Goal: Information Seeking & Learning: Learn about a topic

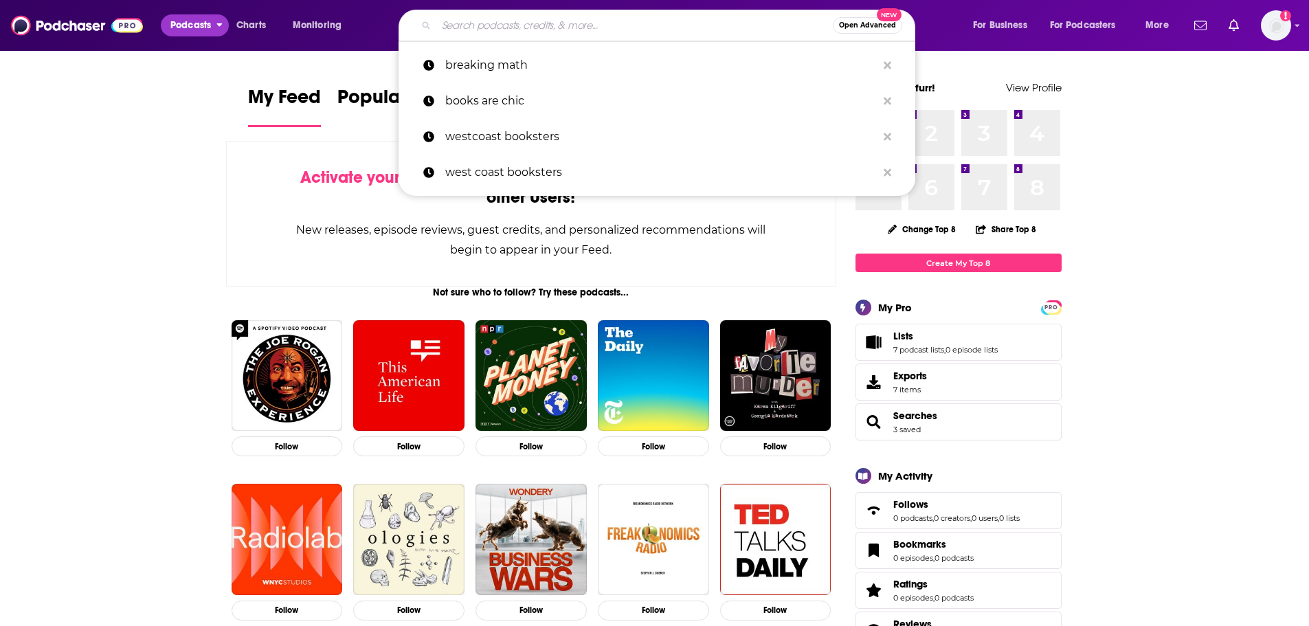
click at [216, 25] on button "Podcasts" at bounding box center [195, 25] width 68 height 22
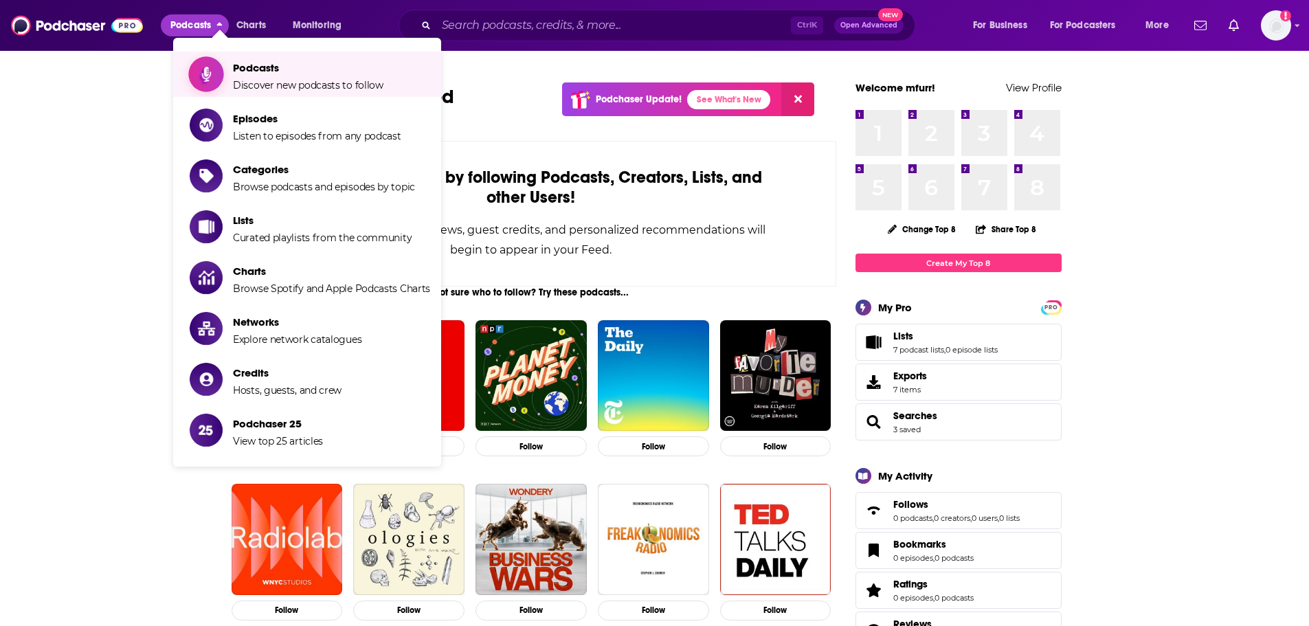
click at [306, 74] on span "Podcasts Discover new podcasts to follow" at bounding box center [308, 74] width 150 height 34
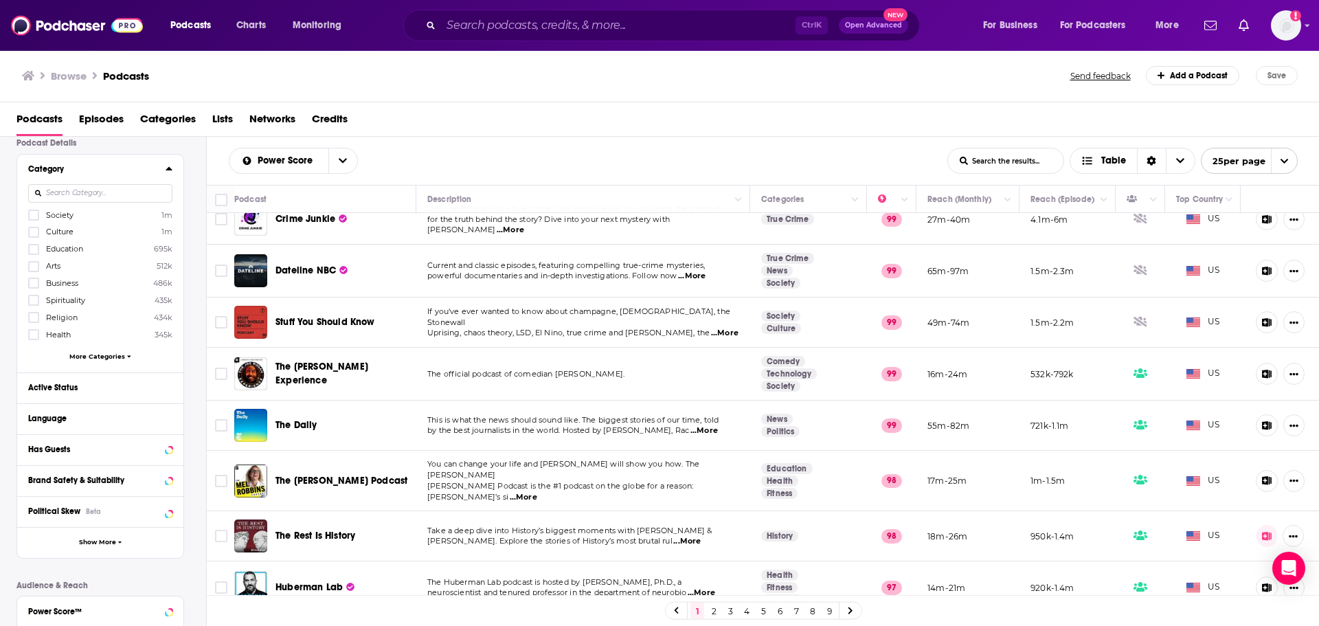
scroll to position [137, 0]
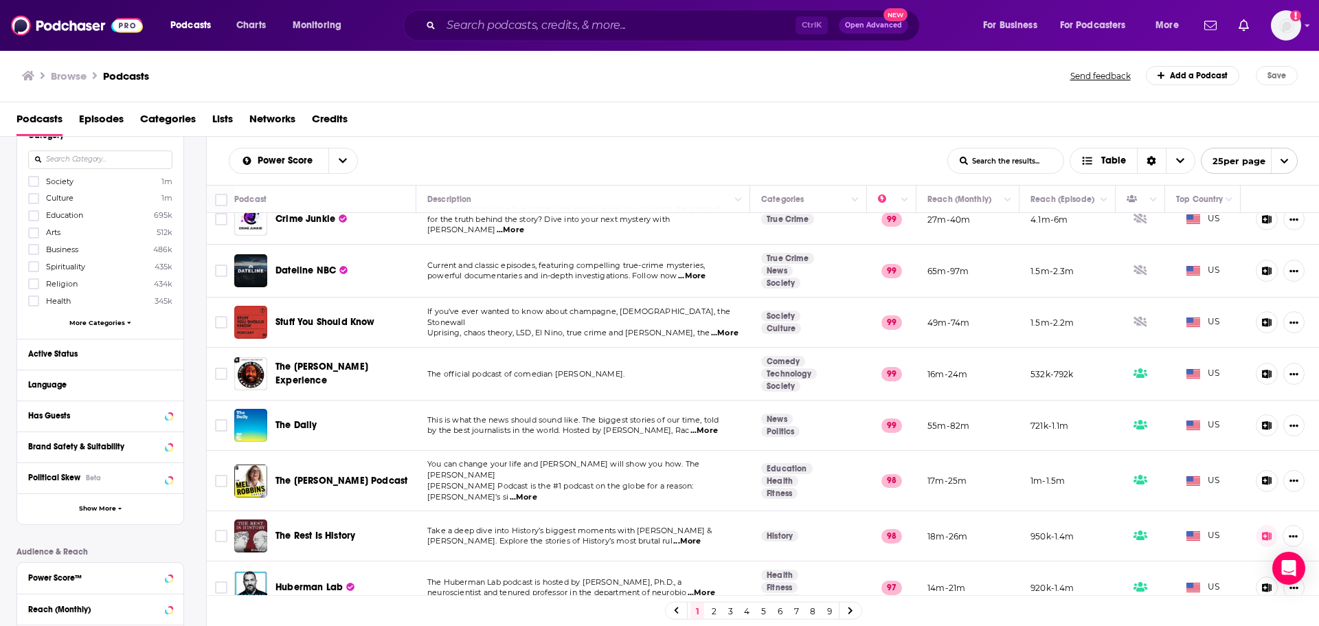
click at [114, 323] on span "More Categories" at bounding box center [97, 323] width 56 height 8
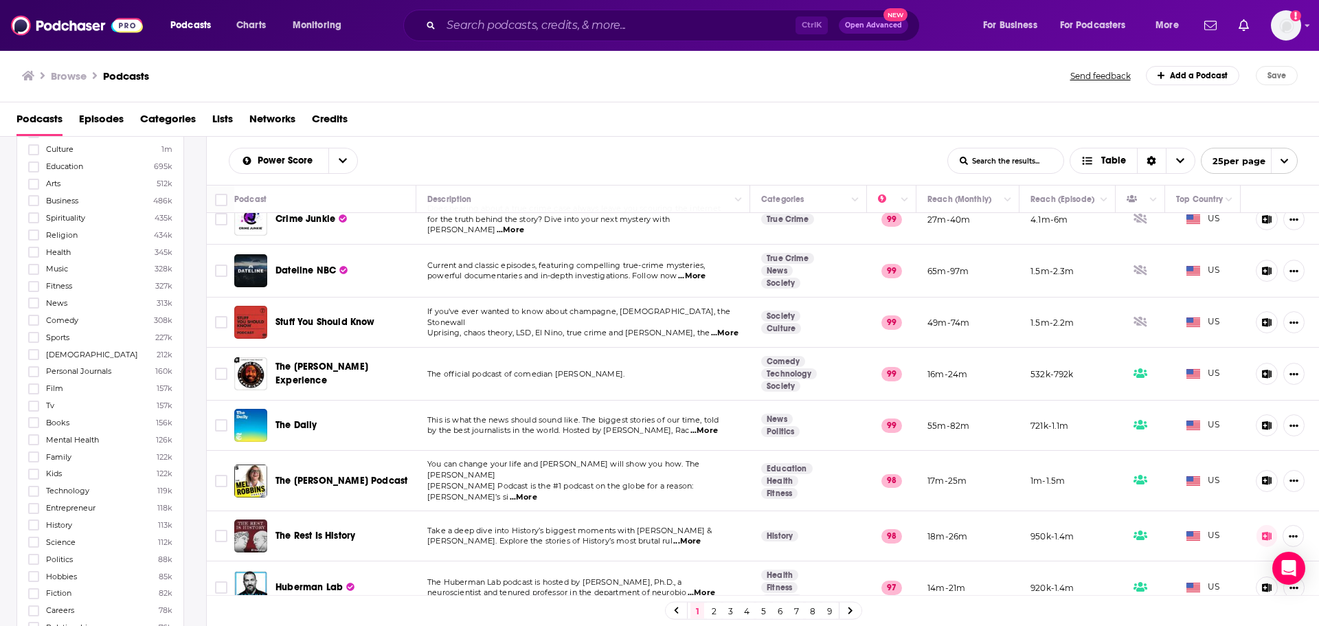
scroll to position [206, 0]
click at [36, 401] on icon at bounding box center [34, 403] width 8 height 6
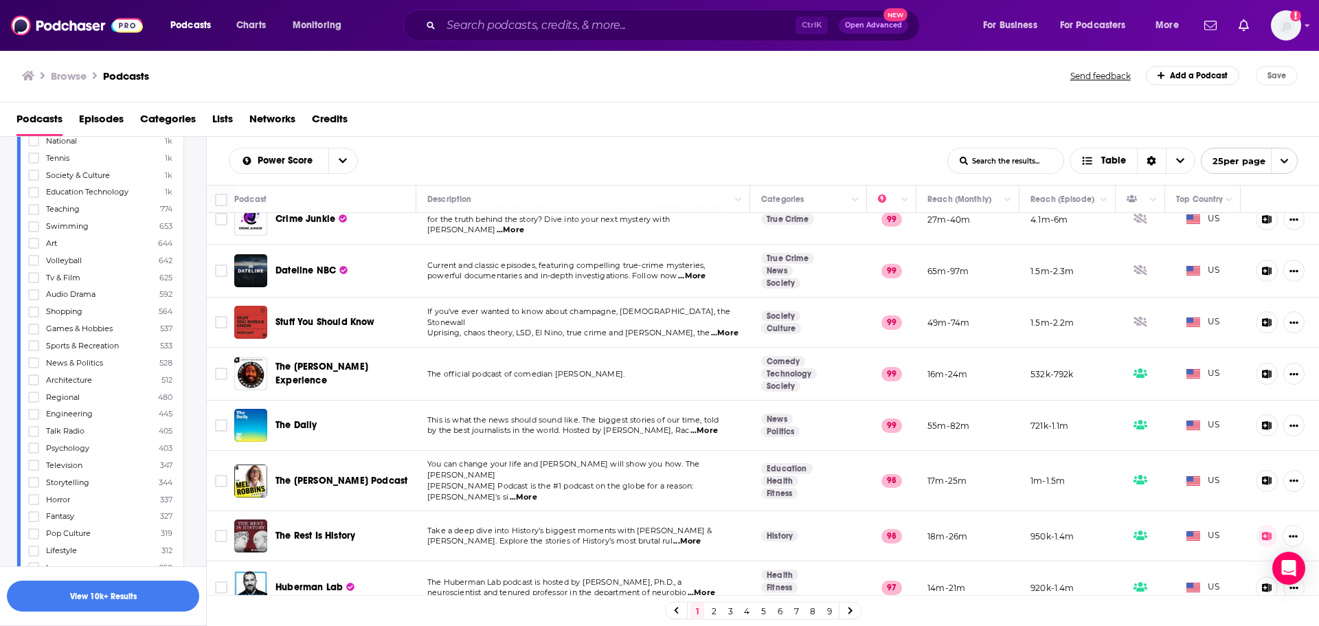
scroll to position [2028, 0]
click at [36, 477] on icon at bounding box center [34, 475] width 8 height 8
click at [32, 495] on icon at bounding box center [34, 497] width 8 height 8
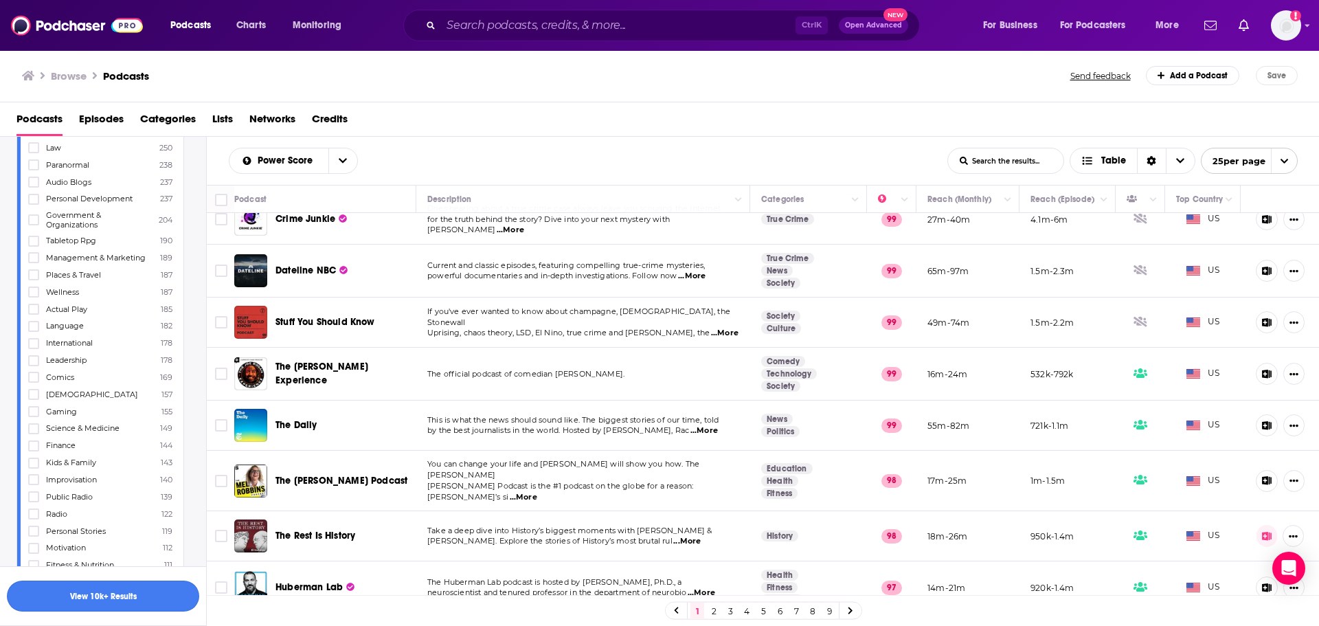
click at [126, 600] on button "View 10k+ Results" at bounding box center [103, 595] width 192 height 31
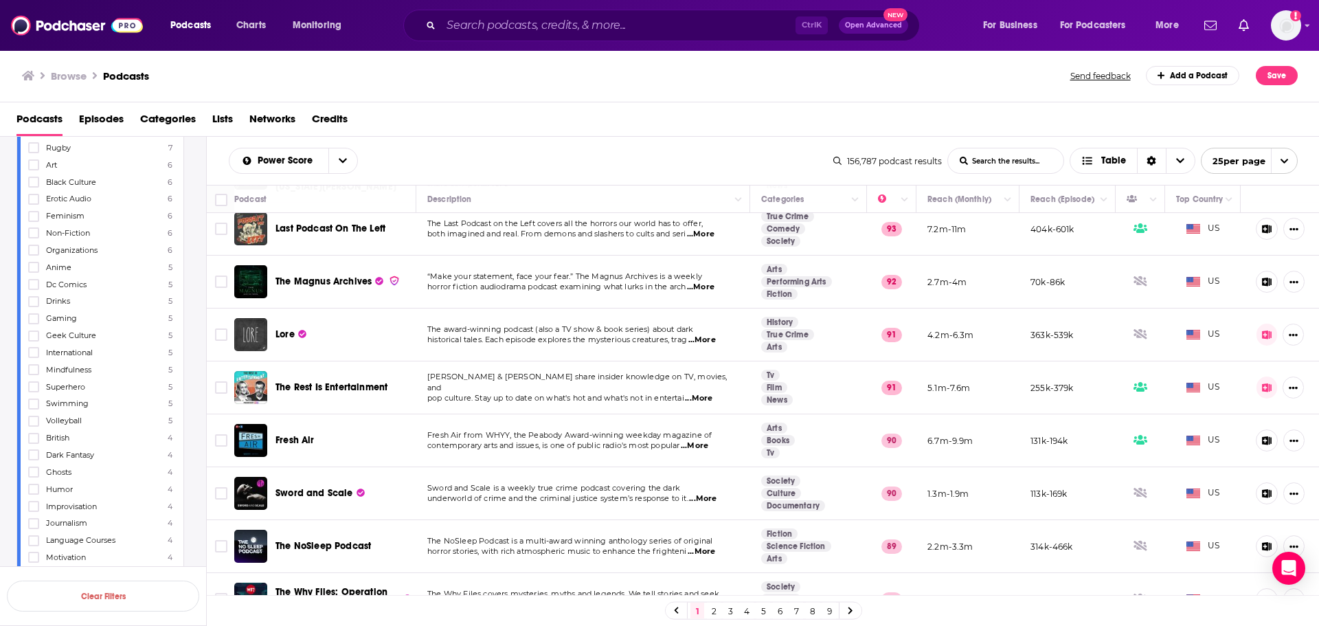
click at [714, 236] on span "...More" at bounding box center [700, 234] width 27 height 11
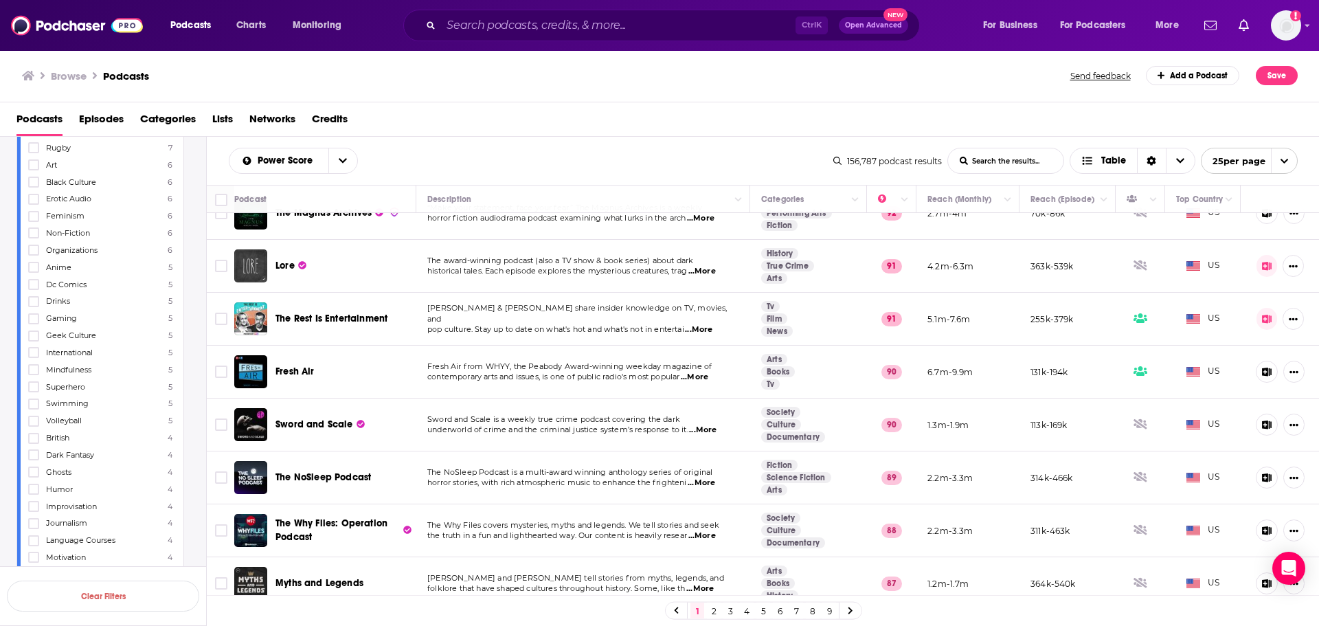
click at [704, 376] on span "...More" at bounding box center [694, 377] width 27 height 11
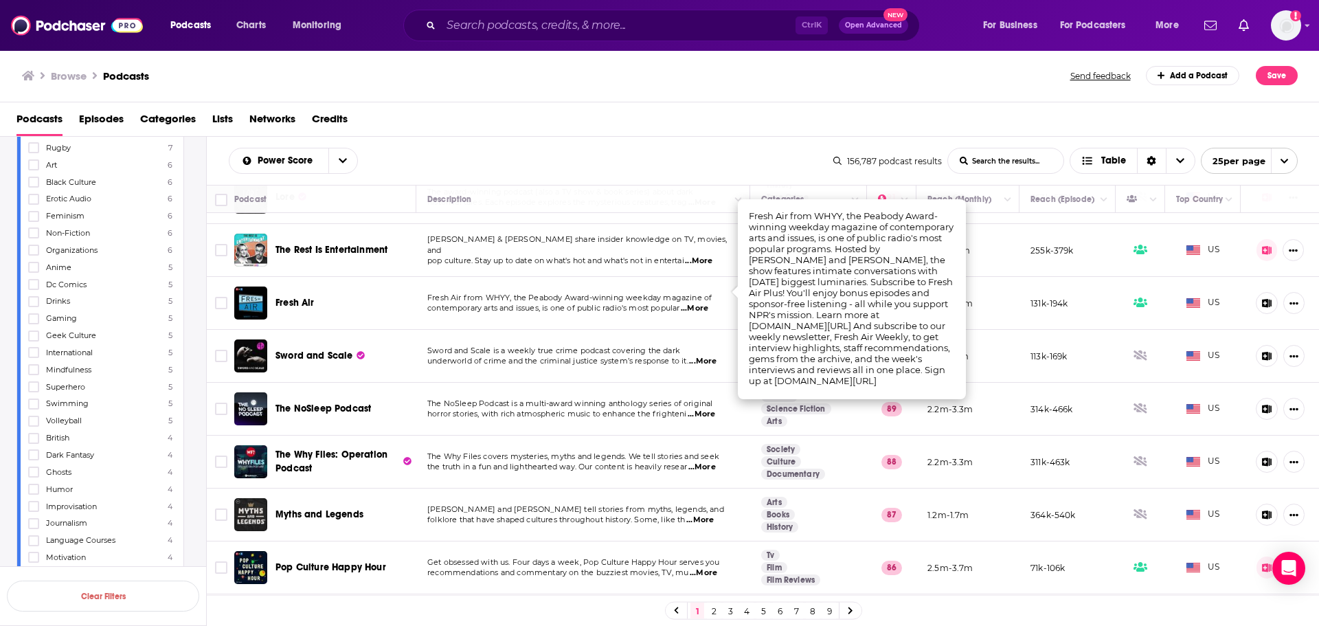
scroll to position [275, 0]
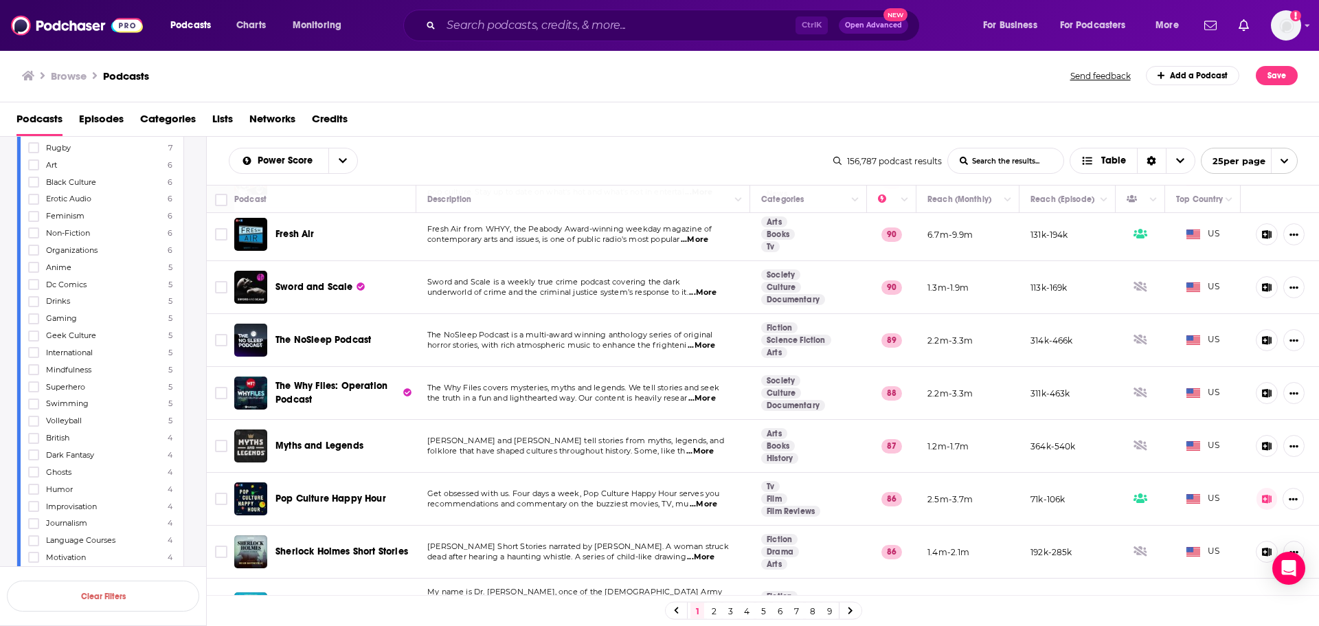
click at [708, 347] on span "...More" at bounding box center [701, 345] width 27 height 11
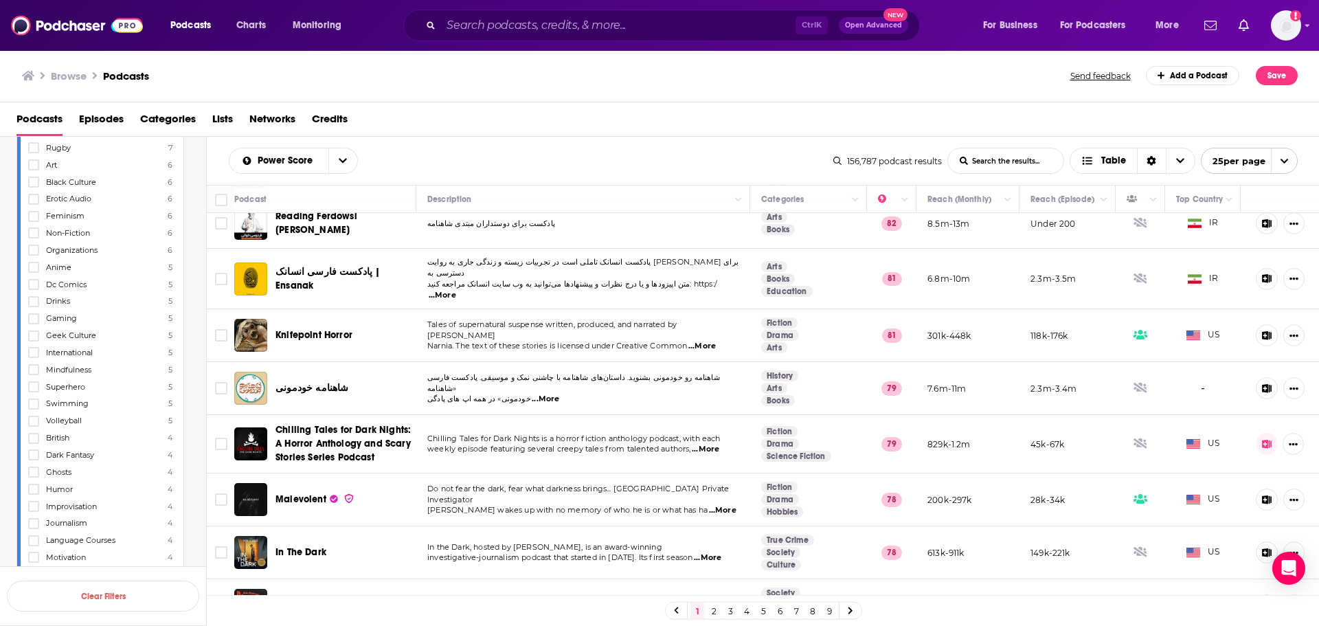
scroll to position [946, 0]
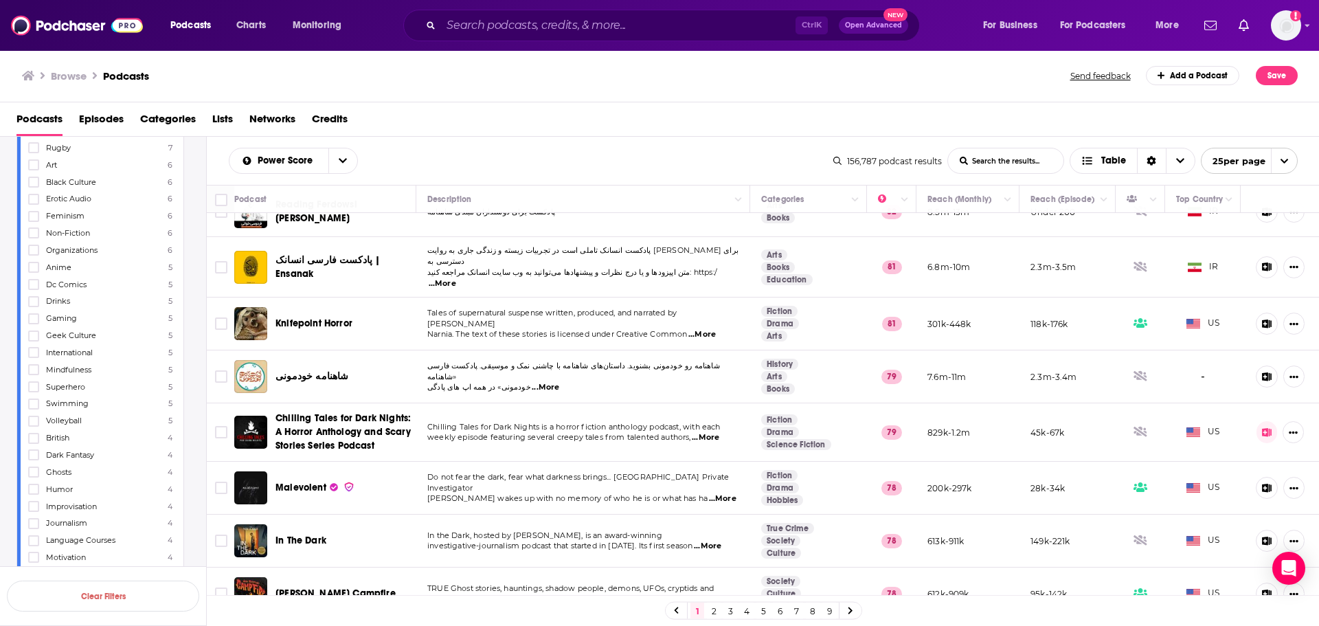
drag, startPoint x: 712, startPoint y: 609, endPoint x: 707, endPoint y: 602, distance: 8.8
click at [712, 609] on link "2" at bounding box center [714, 610] width 14 height 16
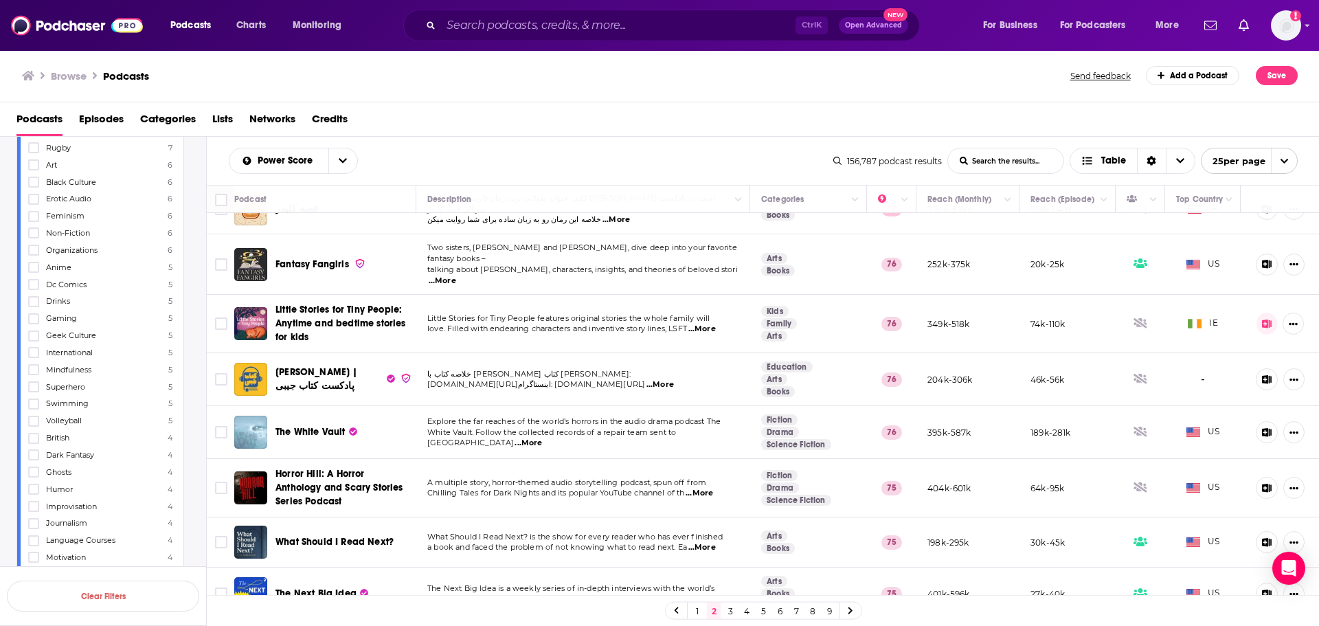
scroll to position [412, 0]
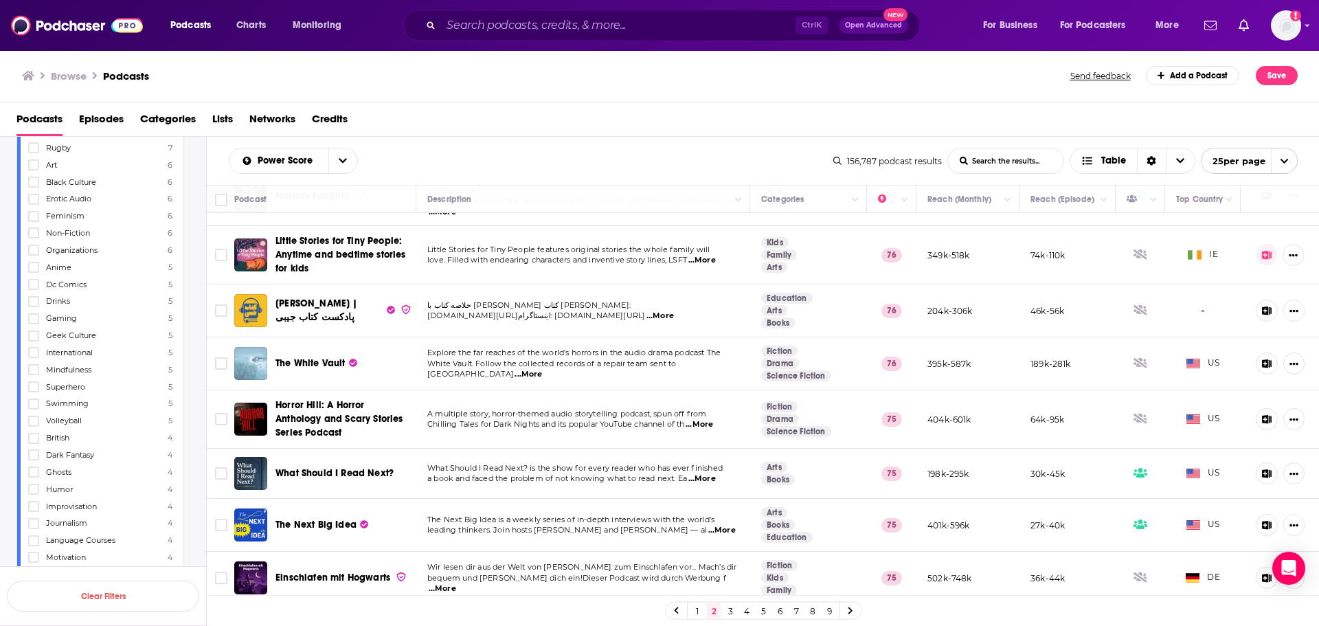
click at [710, 473] on span "...More" at bounding box center [701, 478] width 27 height 11
click at [543, 463] on span "What Should I Read Next? is the show for every reader who has ever finished" at bounding box center [574, 468] width 295 height 10
click at [712, 473] on span "...More" at bounding box center [701, 478] width 27 height 11
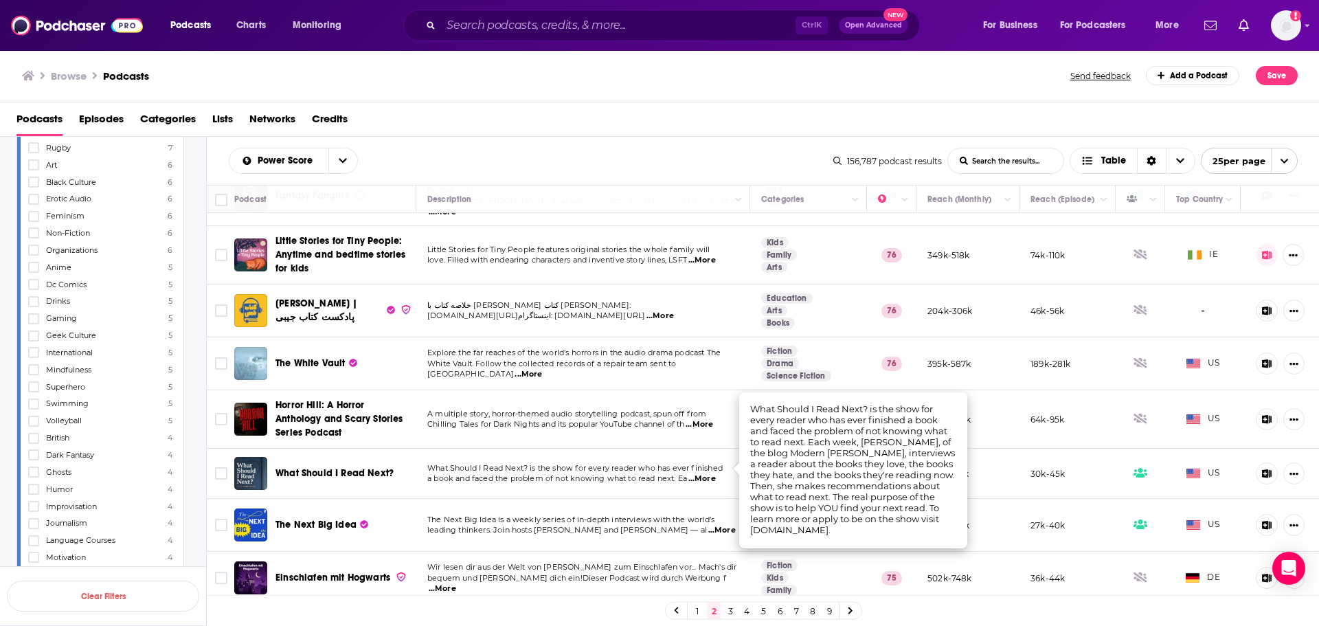
click at [610, 463] on span "What Should I Read Next? is the show for every reader who has ever finished" at bounding box center [574, 468] width 295 height 10
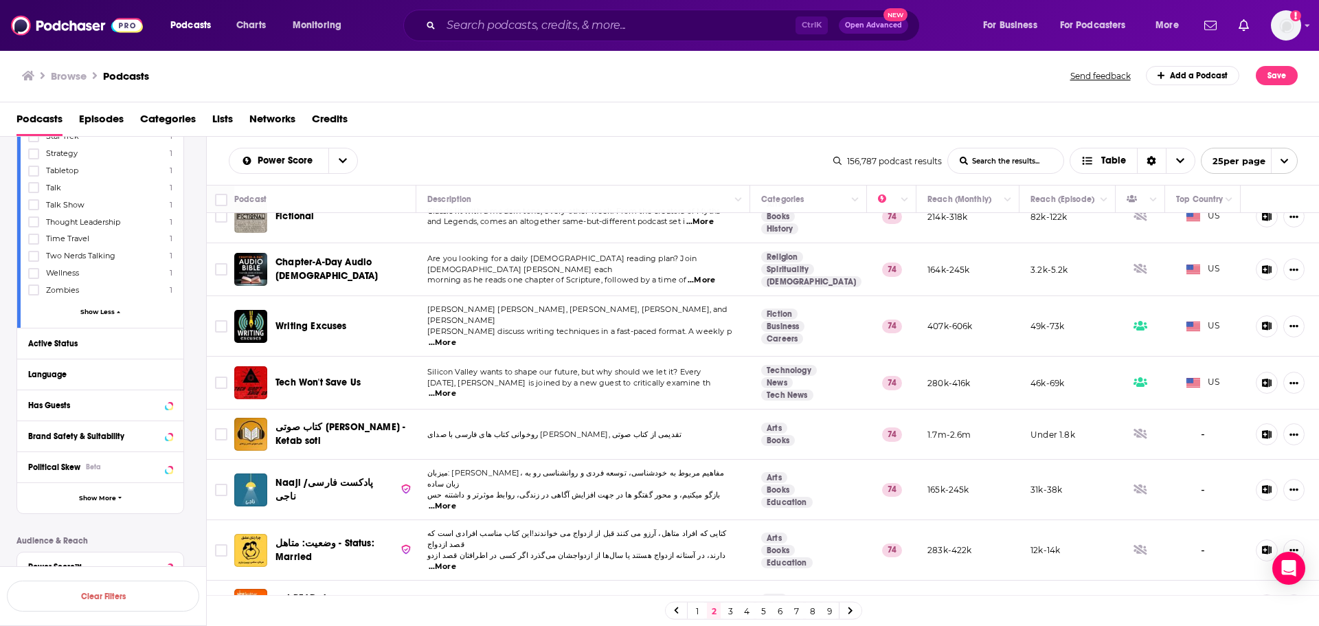
scroll to position [5339, 0]
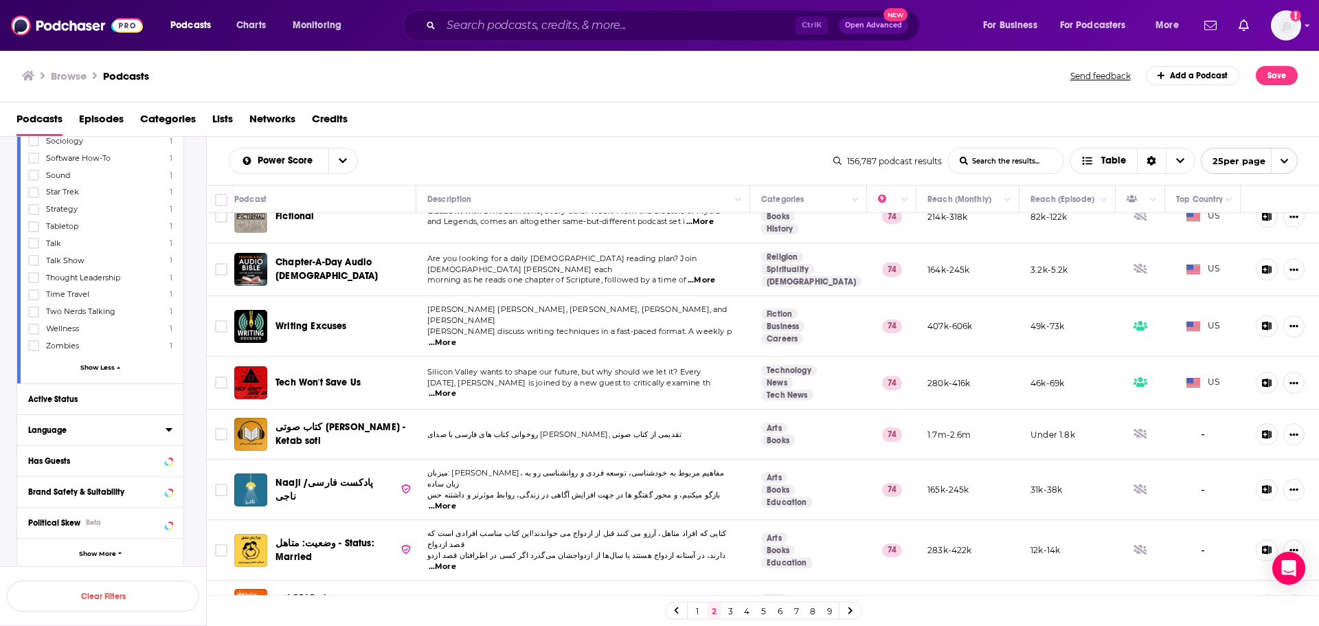
drag, startPoint x: 161, startPoint y: 407, endPoint x: 169, endPoint y: 411, distance: 9.2
click at [161, 420] on button "Language" at bounding box center [96, 428] width 137 height 17
click at [129, 444] on input at bounding box center [100, 453] width 144 height 19
click at [32, 469] on icon at bounding box center [34, 472] width 8 height 6
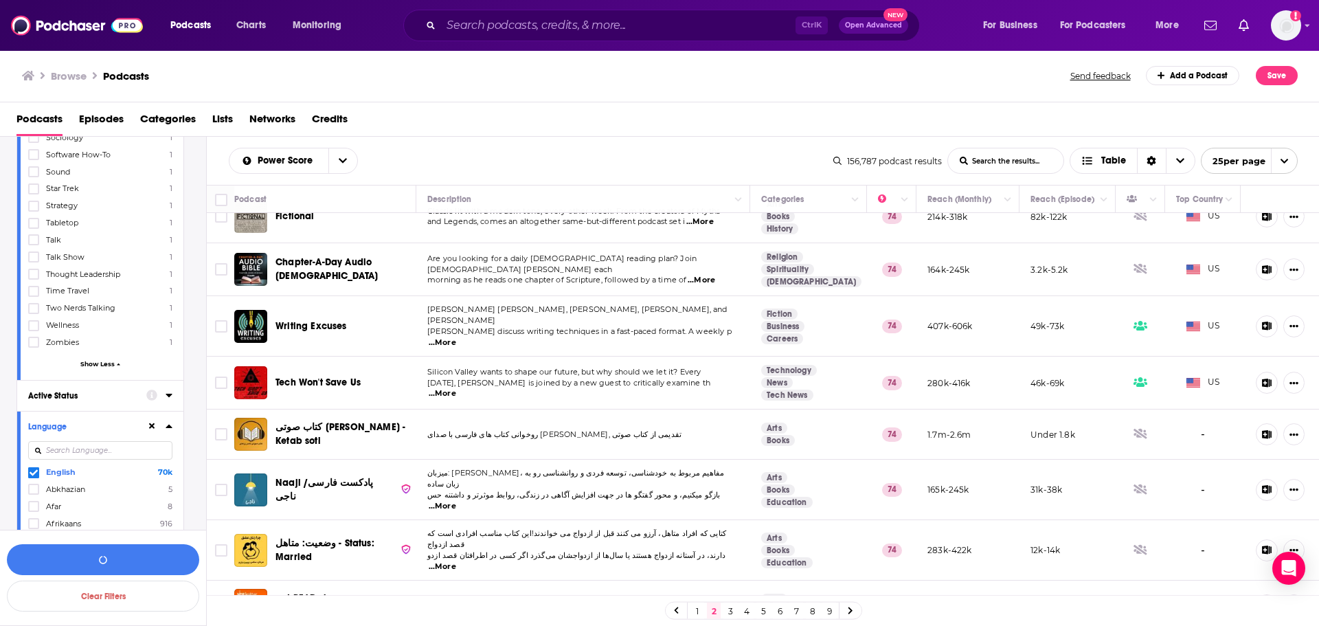
click at [56, 391] on div "Active Status" at bounding box center [82, 396] width 109 height 10
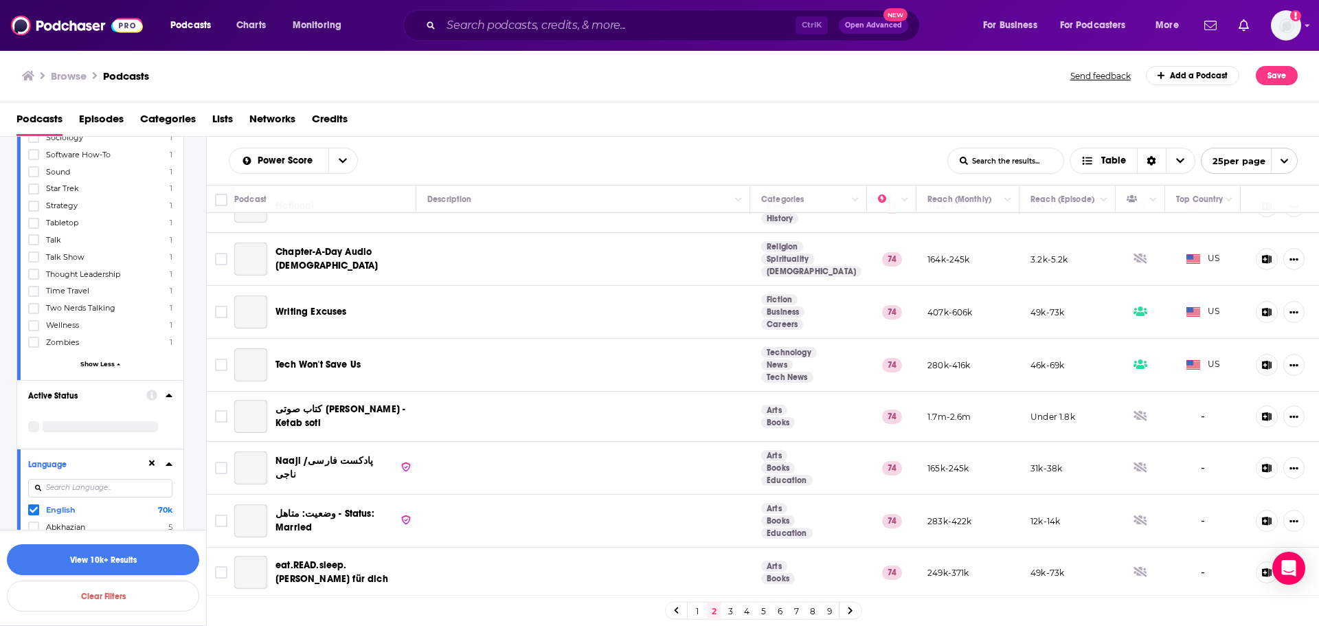
click at [170, 394] on icon at bounding box center [169, 395] width 6 height 3
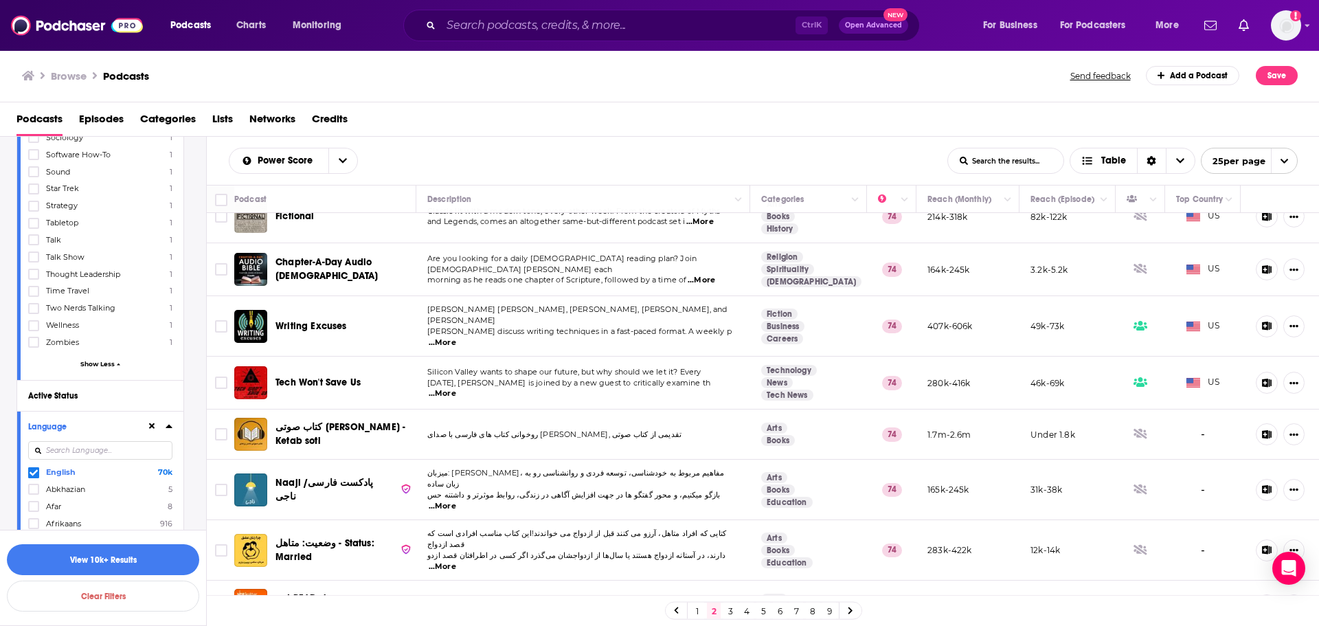
click at [67, 391] on div "Active Status" at bounding box center [95, 396] width 135 height 10
click at [164, 416] on div "open menu" at bounding box center [164, 421] width 14 height 10
click at [133, 455] on div "Active 9k" at bounding box center [105, 466] width 154 height 23
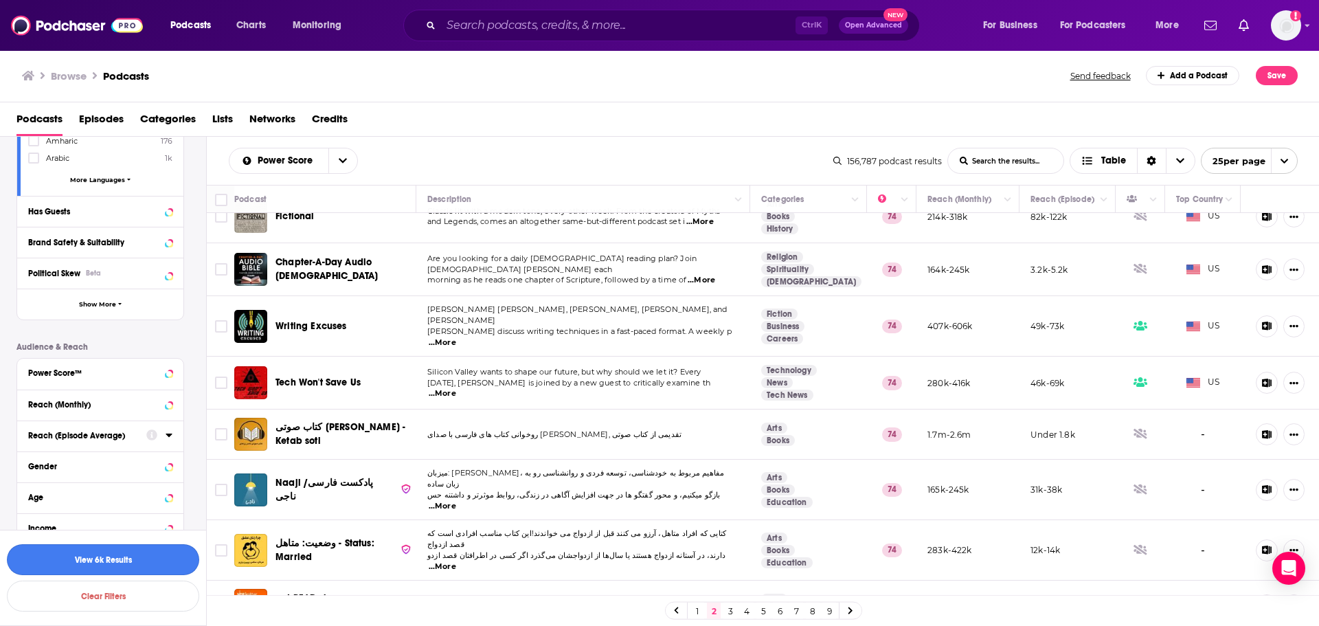
scroll to position [5829, 0]
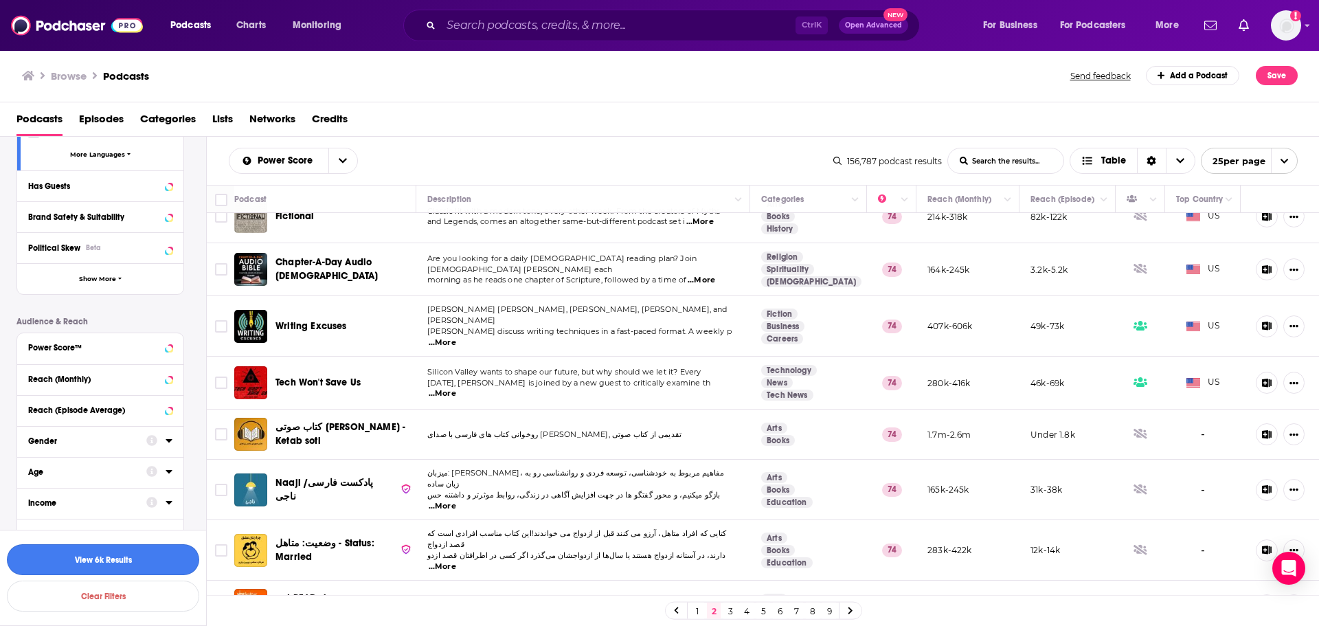
click at [116, 567] on button "View 6k Results" at bounding box center [103, 559] width 192 height 31
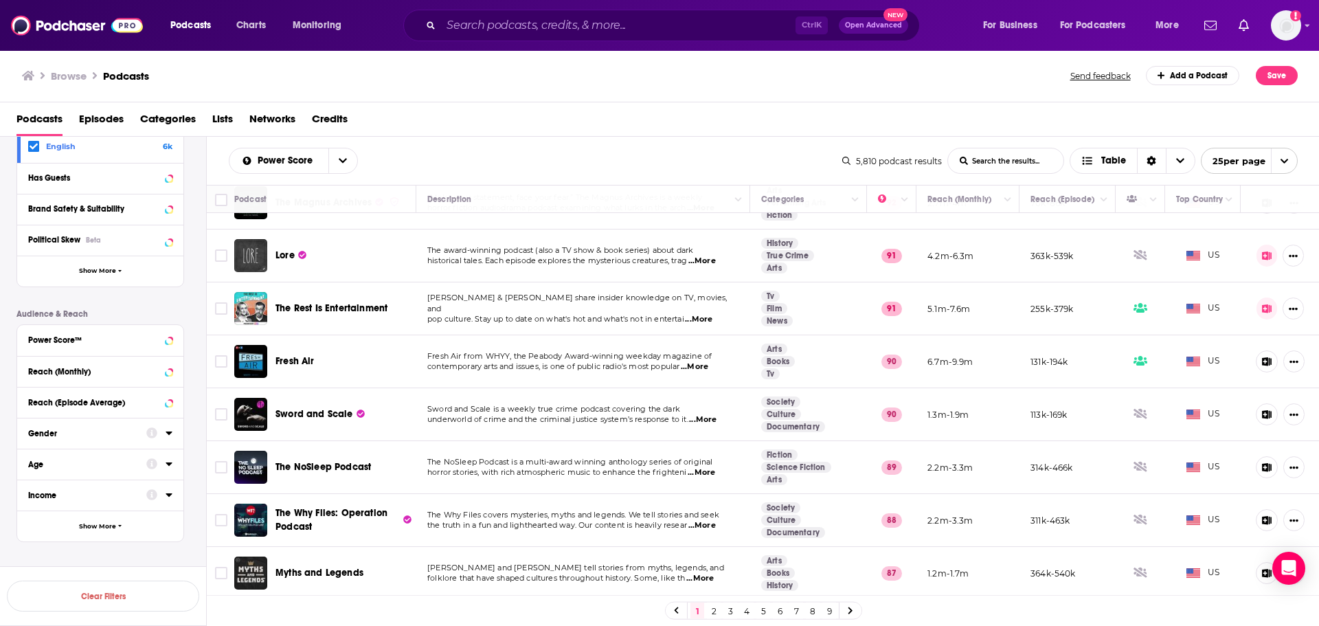
scroll to position [206, 0]
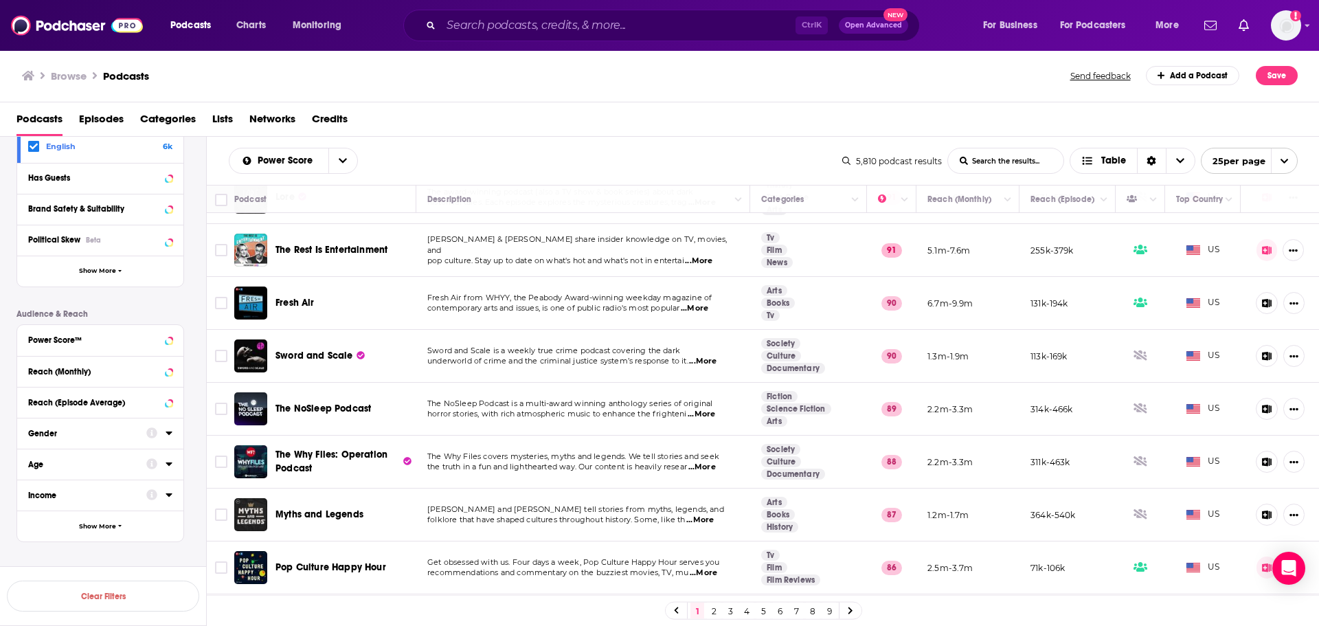
click at [702, 411] on span "...More" at bounding box center [701, 414] width 27 height 11
click at [534, 410] on span "horror stories, with rich atmospheric music to enhance the frighteni" at bounding box center [557, 414] width 260 height 10
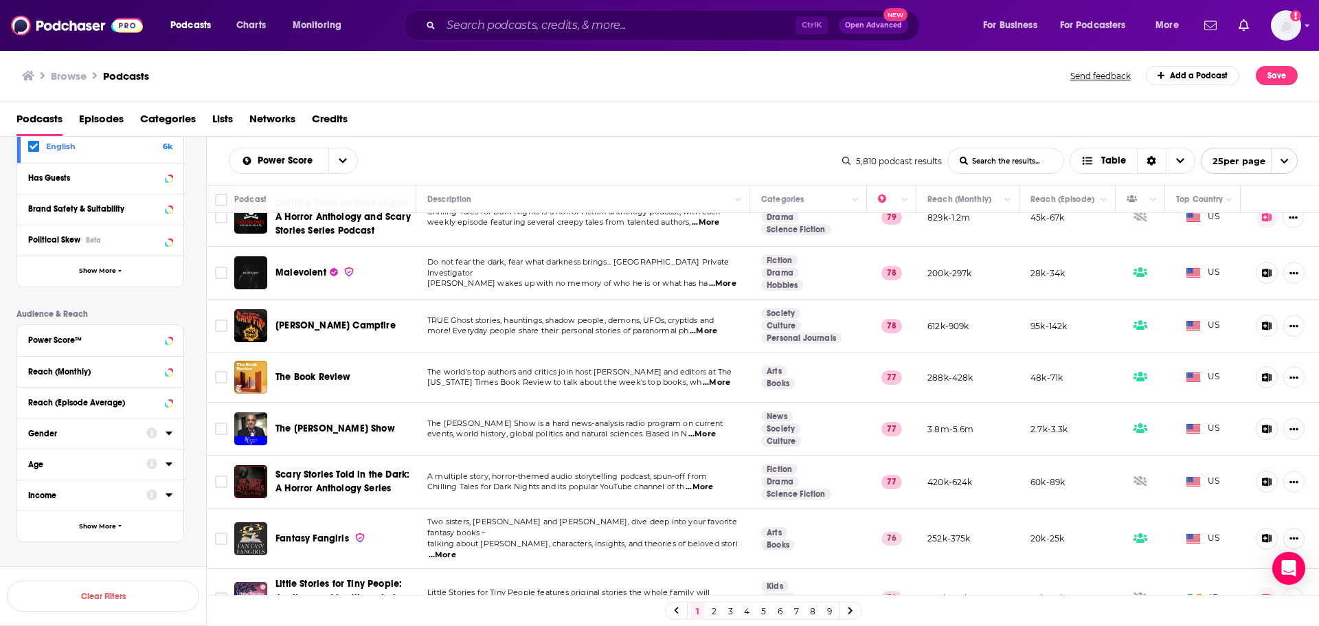
scroll to position [949, 0]
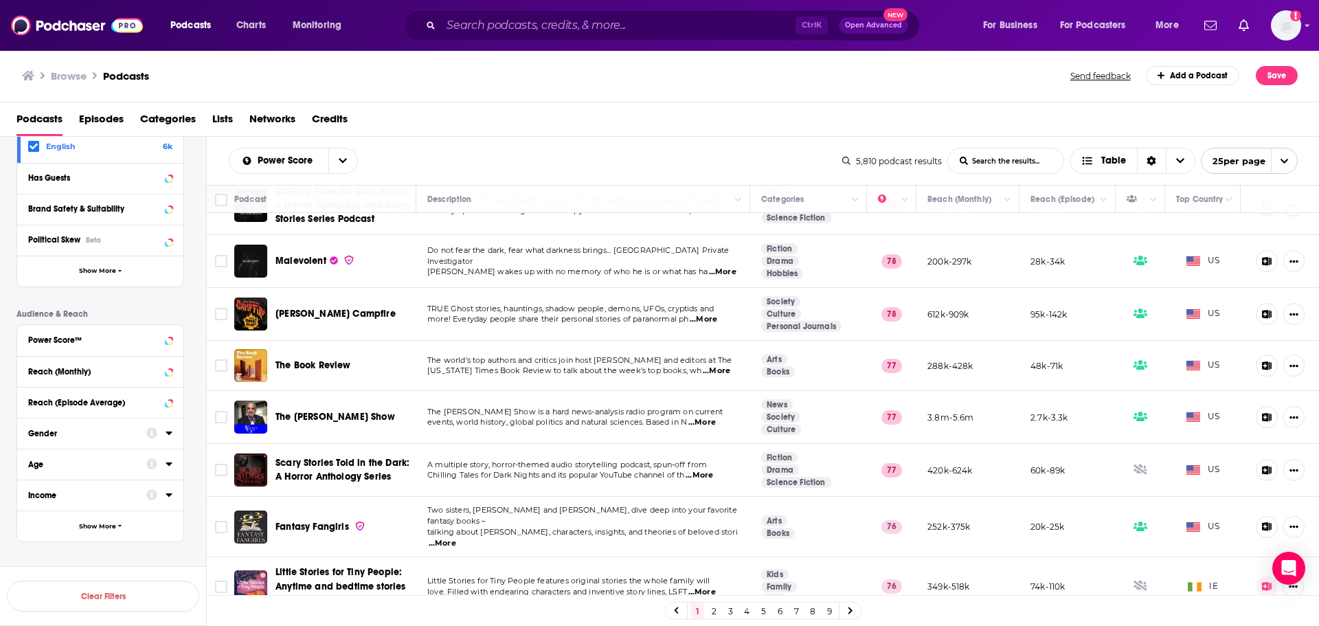
click at [716, 609] on link "2" at bounding box center [714, 610] width 14 height 16
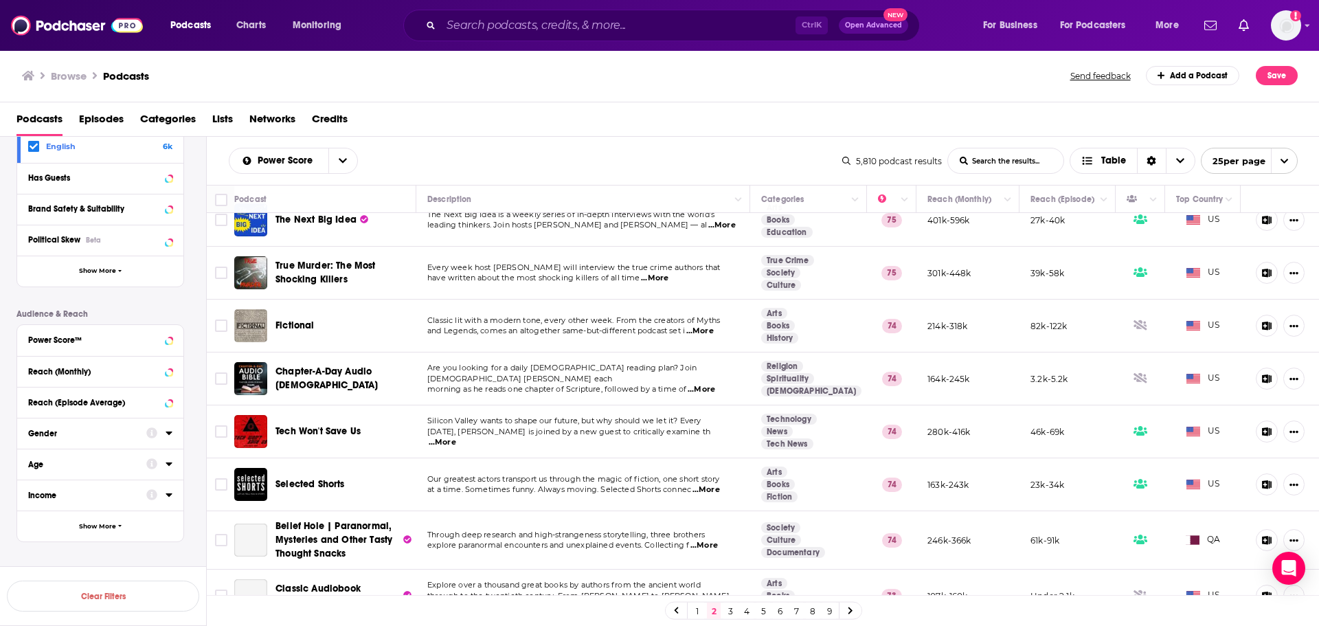
scroll to position [137, 0]
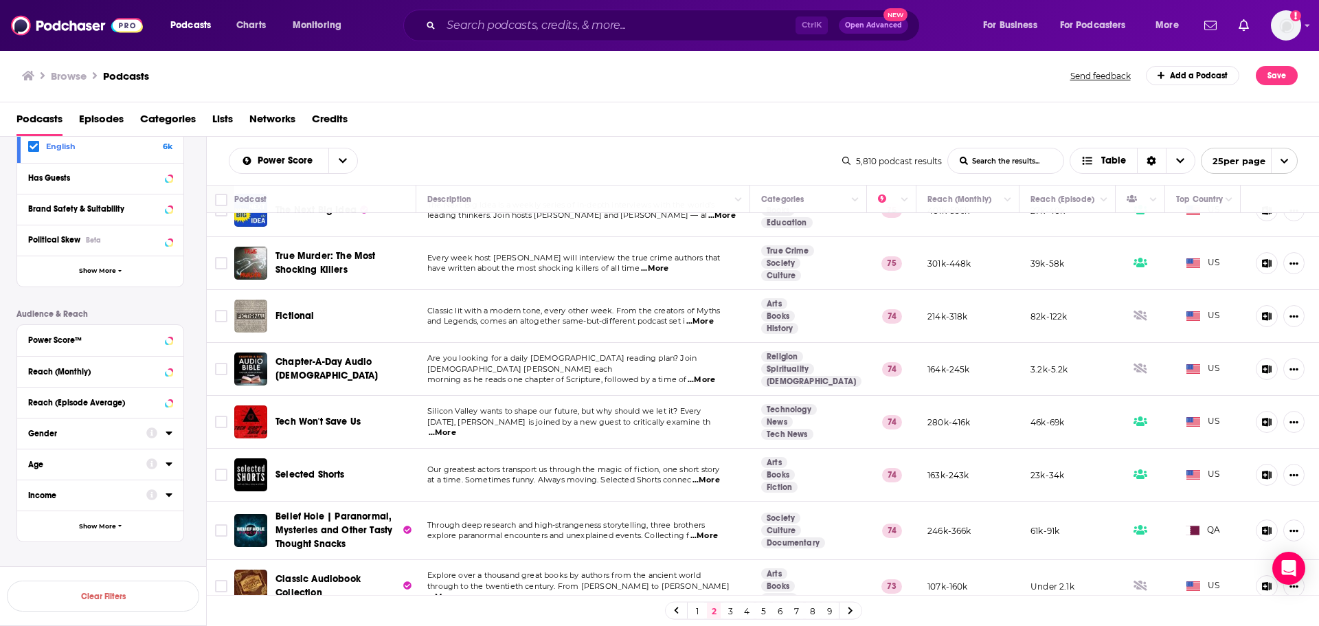
click at [705, 322] on span "...More" at bounding box center [699, 321] width 27 height 11
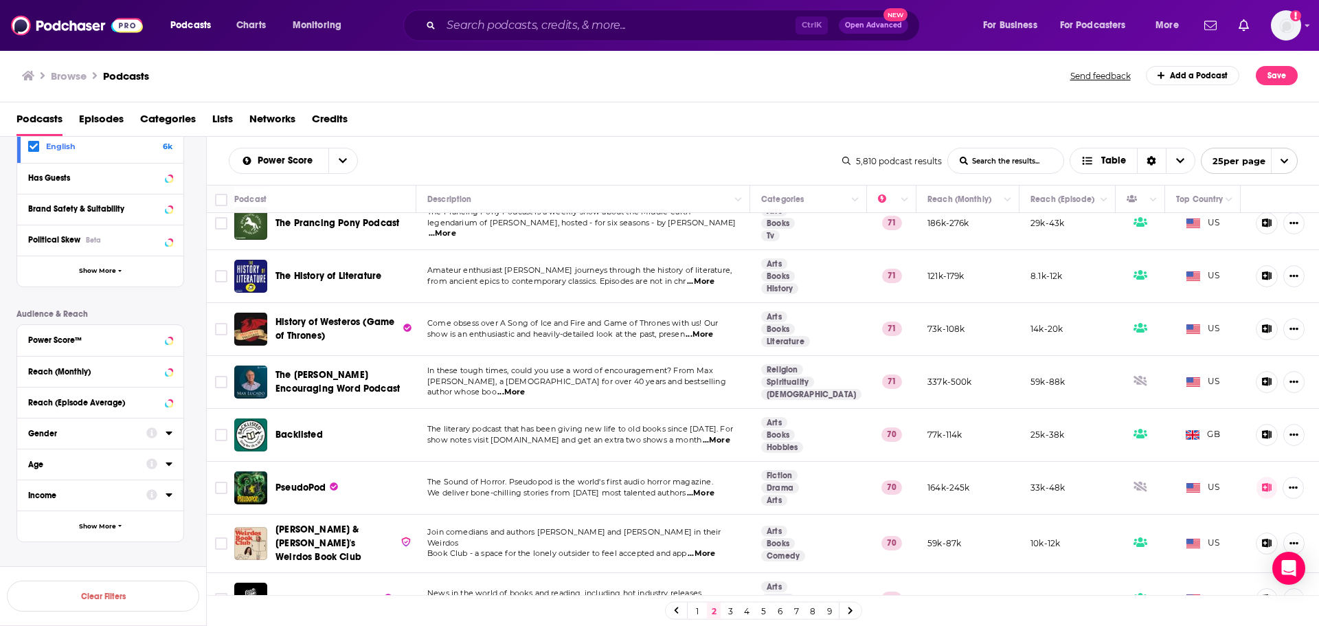
scroll to position [940, 0]
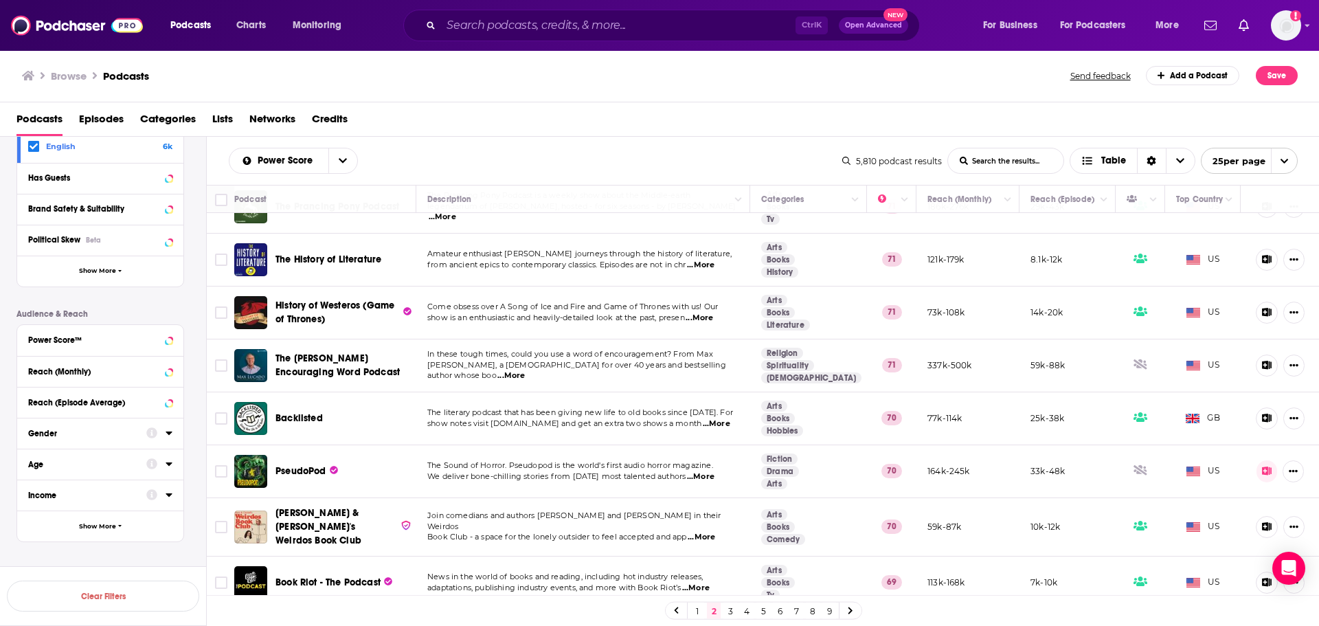
click at [725, 611] on link "3" at bounding box center [730, 610] width 14 height 16
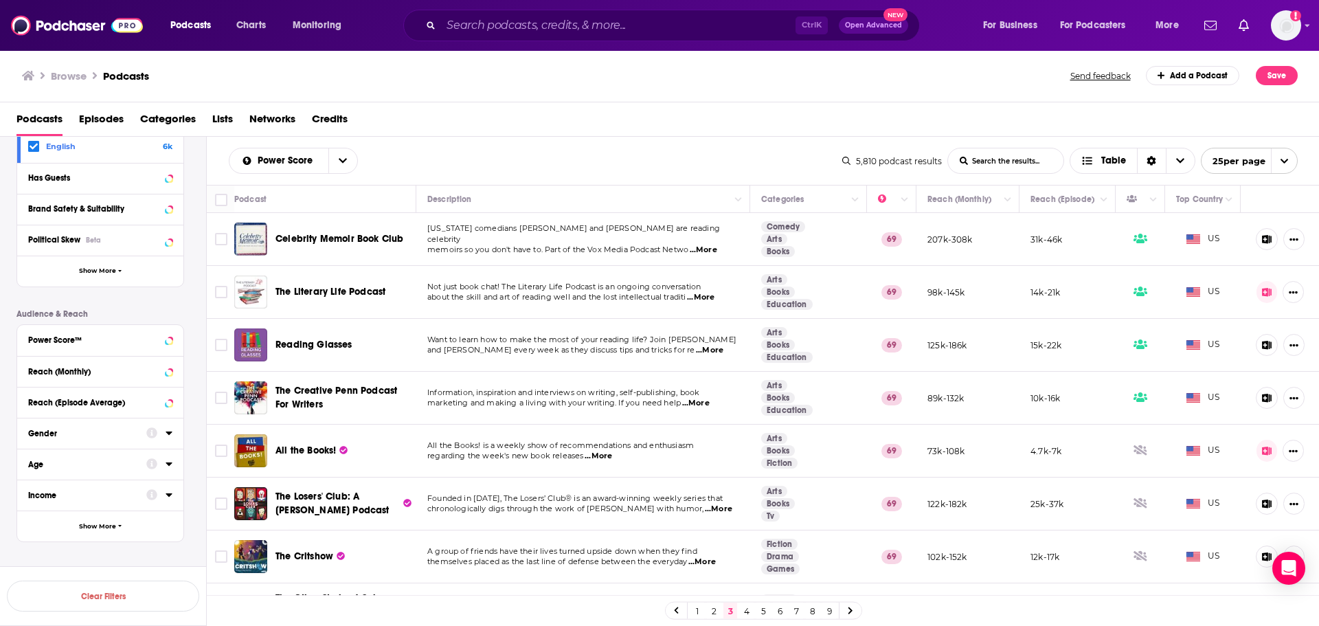
scroll to position [206, 0]
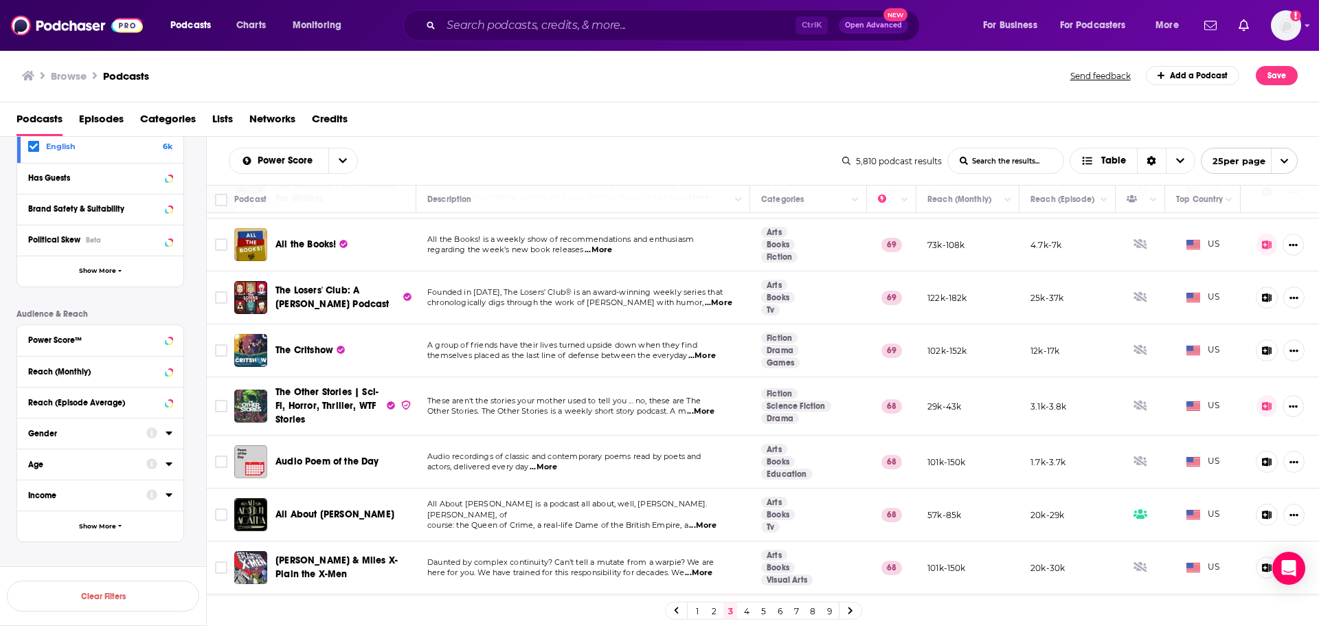
click at [598, 252] on span "...More" at bounding box center [598, 250] width 27 height 11
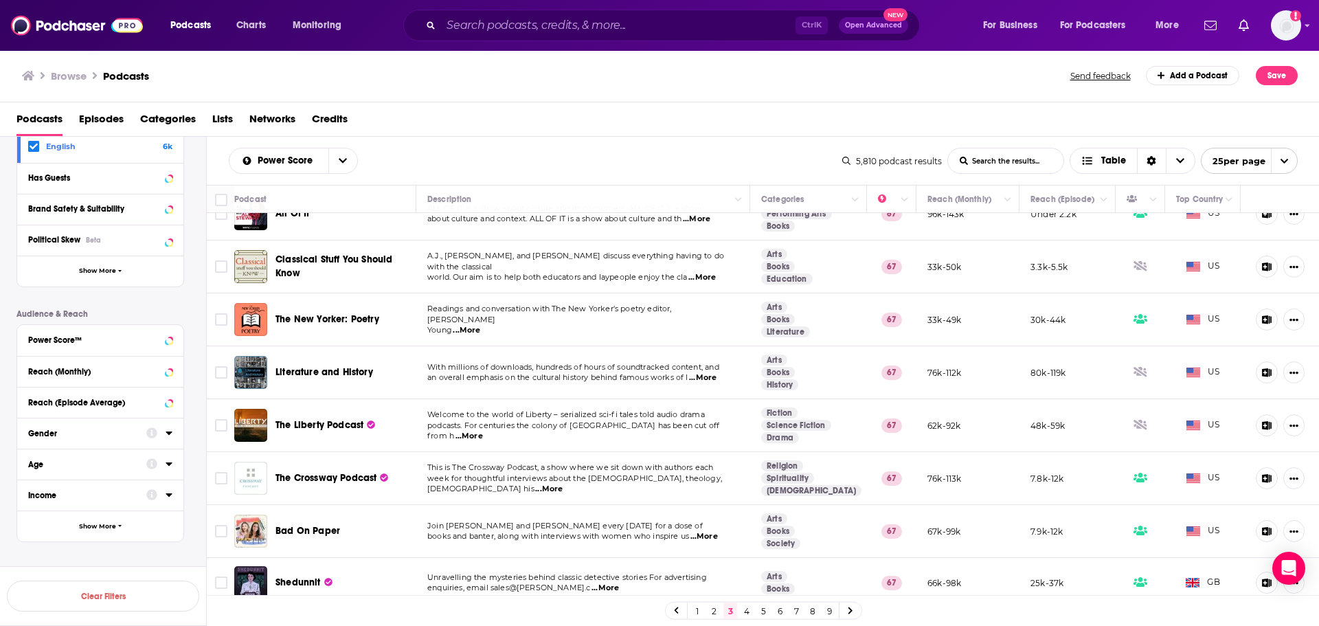
scroll to position [940, 0]
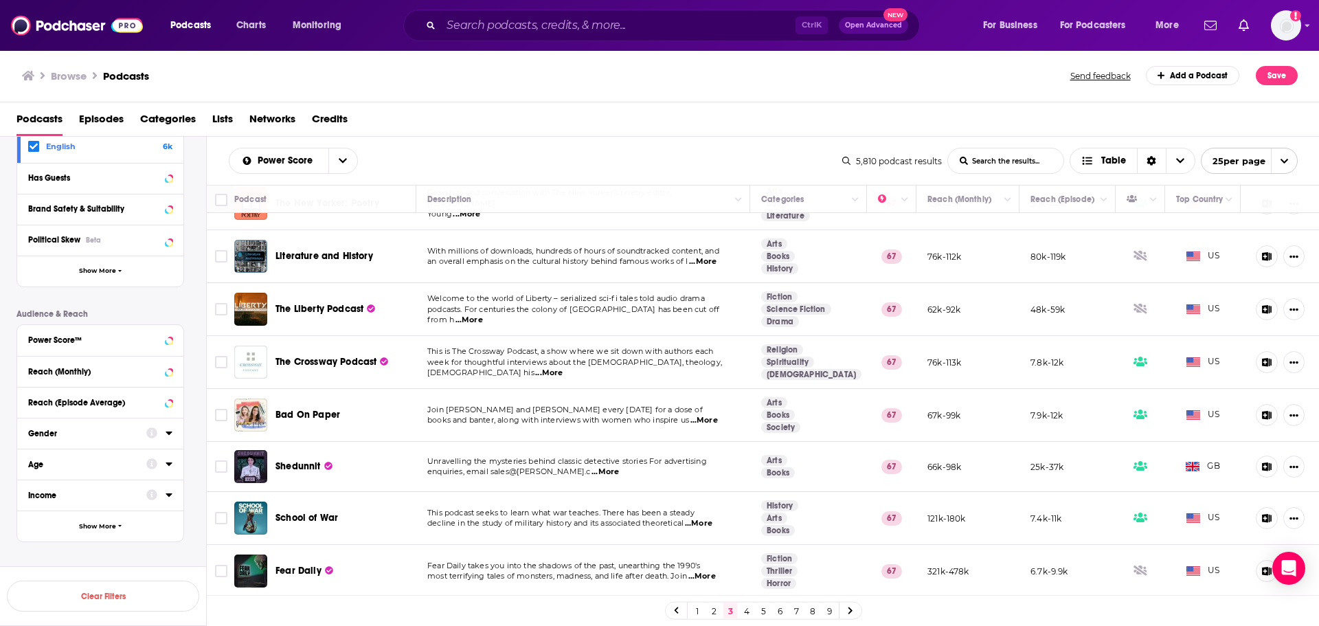
click at [746, 609] on link "4" at bounding box center [747, 610] width 14 height 16
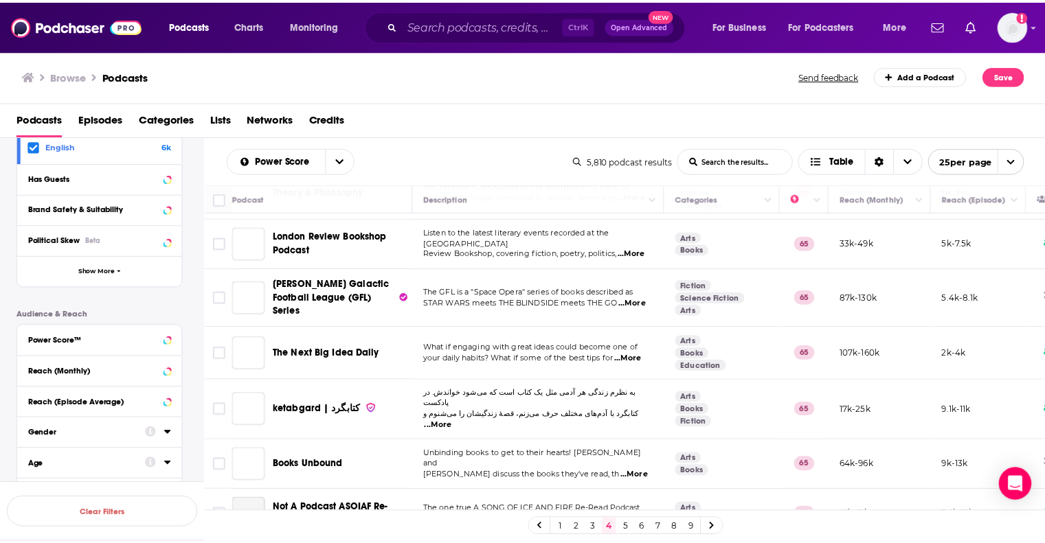
scroll to position [641, 0]
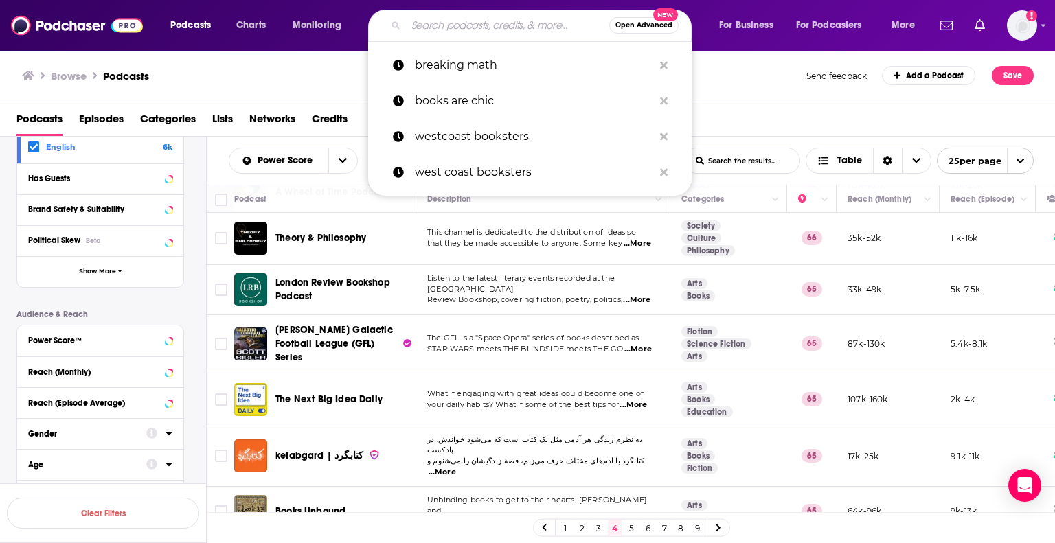
click at [442, 30] on input "Search podcasts, credits, & more..." at bounding box center [507, 25] width 203 height 22
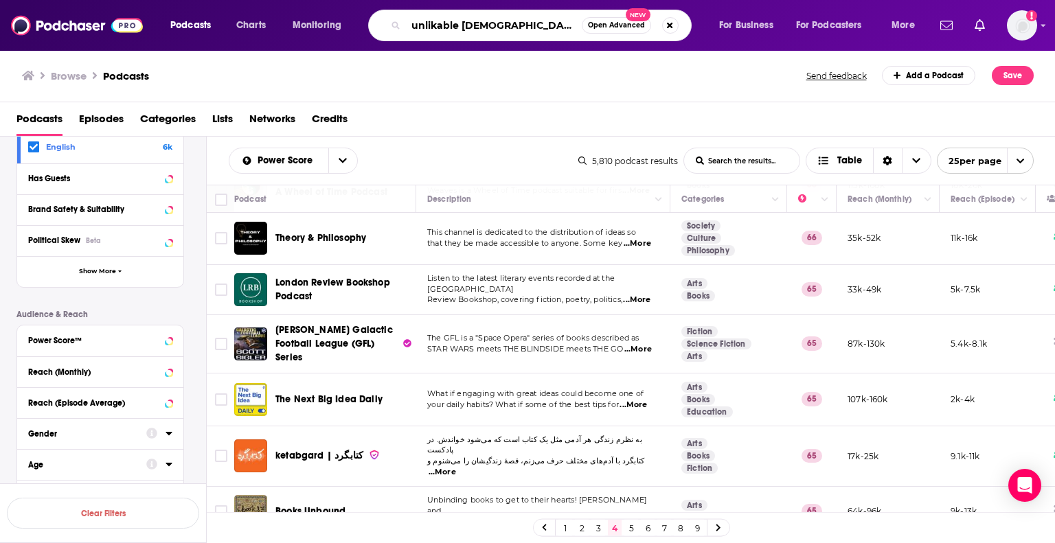
type input "unlikable female characters"
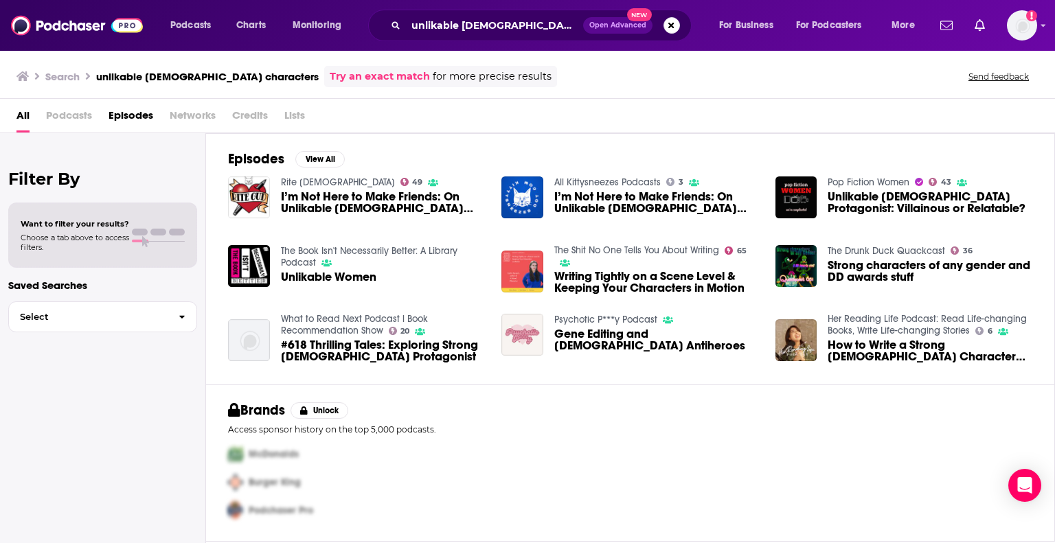
drag, startPoint x: 58, startPoint y: 121, endPoint x: 69, endPoint y: 120, distance: 11.1
click at [60, 121] on span "Podcasts" at bounding box center [69, 118] width 46 height 28
click at [550, 27] on input "unlikable female characters" at bounding box center [494, 25] width 177 height 22
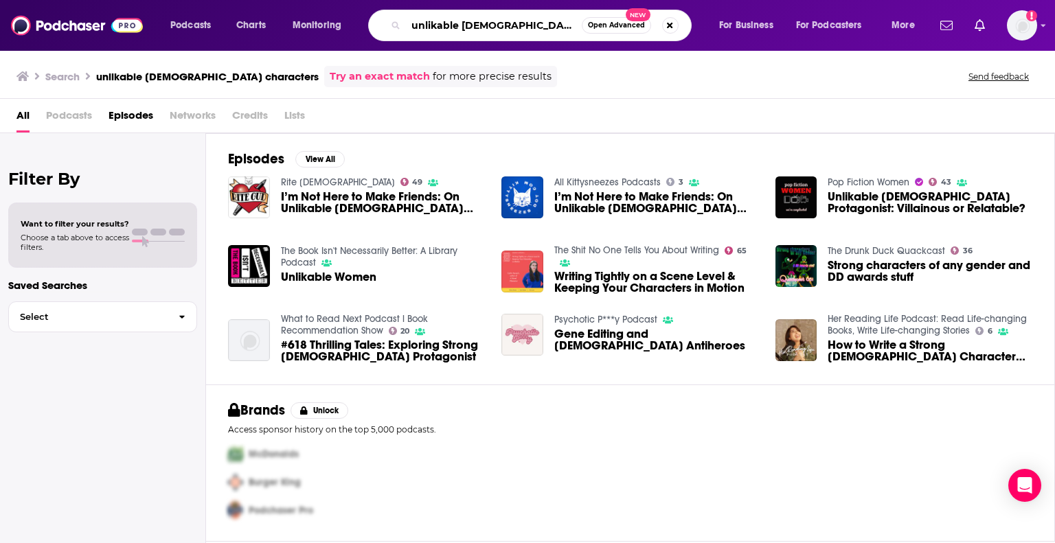
click at [550, 27] on input "unlikable female characters" at bounding box center [494, 25] width 176 height 22
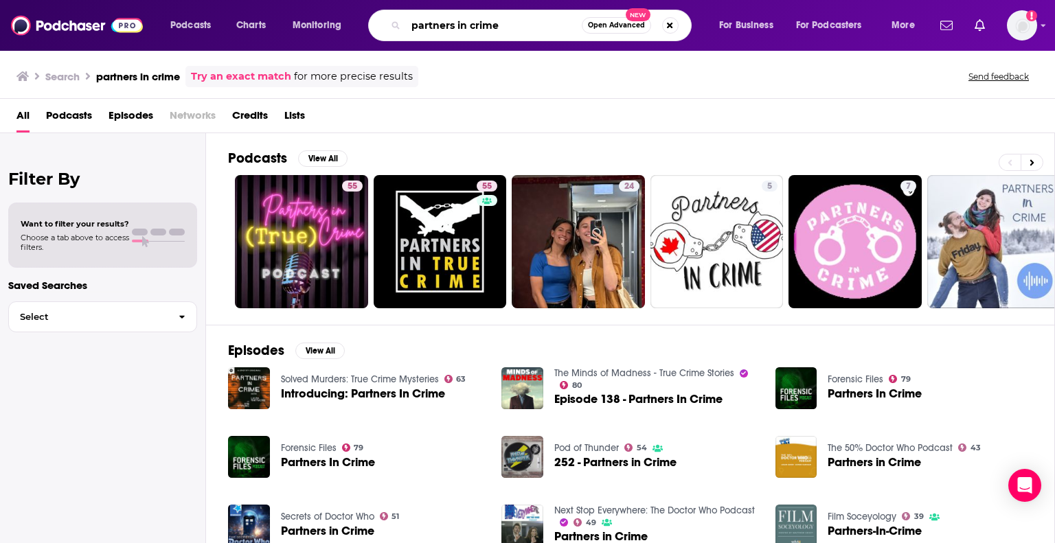
drag, startPoint x: 532, startPoint y: 27, endPoint x: 361, endPoint y: 28, distance: 171.0
click at [361, 28] on div "Podcasts Charts Monitoring partners in crime Open Advanced New For Business For…" at bounding box center [544, 26] width 767 height 32
type input "a dark and stormy book club"
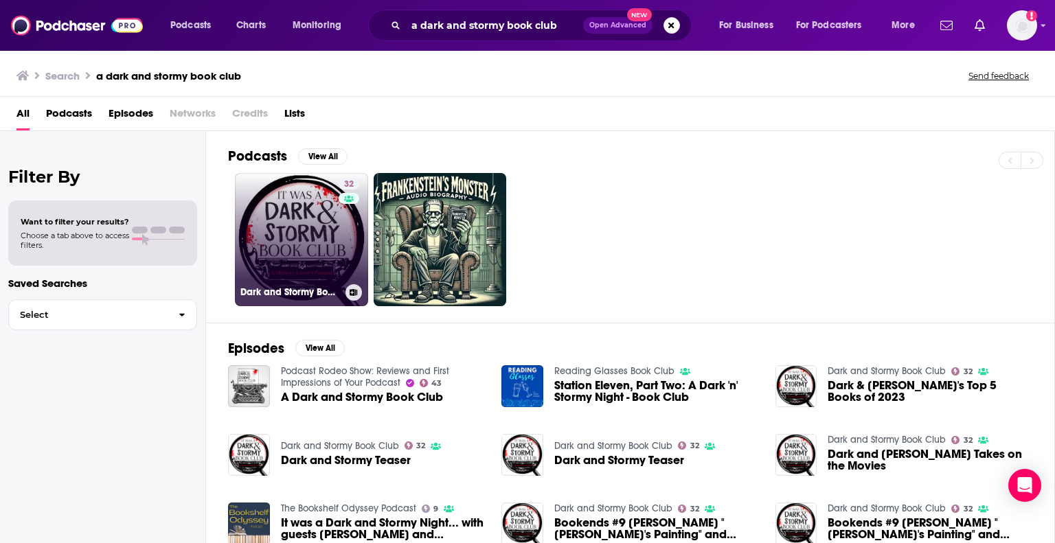
click at [322, 260] on link "32 Dark and Stormy Book Club" at bounding box center [301, 239] width 133 height 133
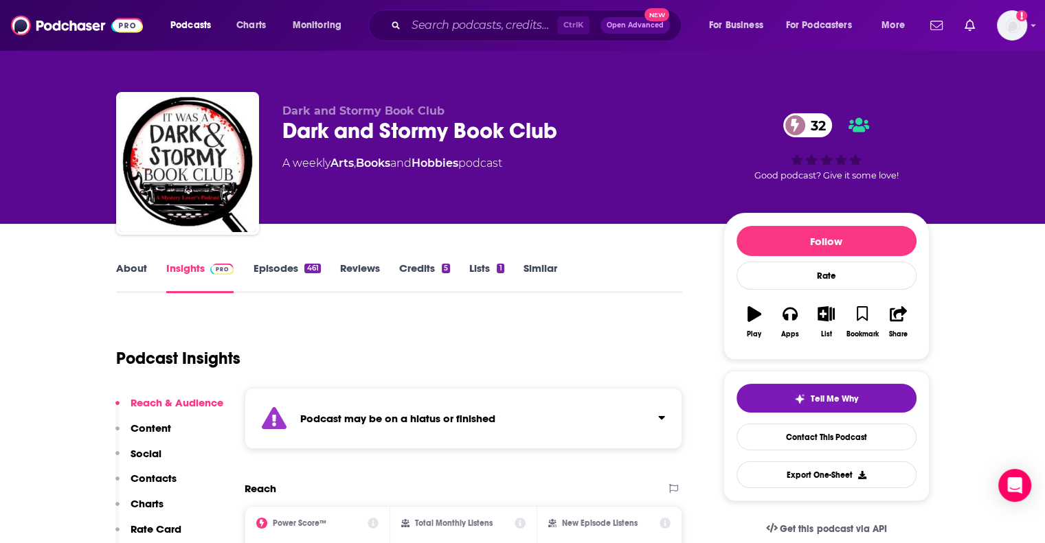
click at [263, 264] on link "Episodes 461" at bounding box center [286, 278] width 67 height 32
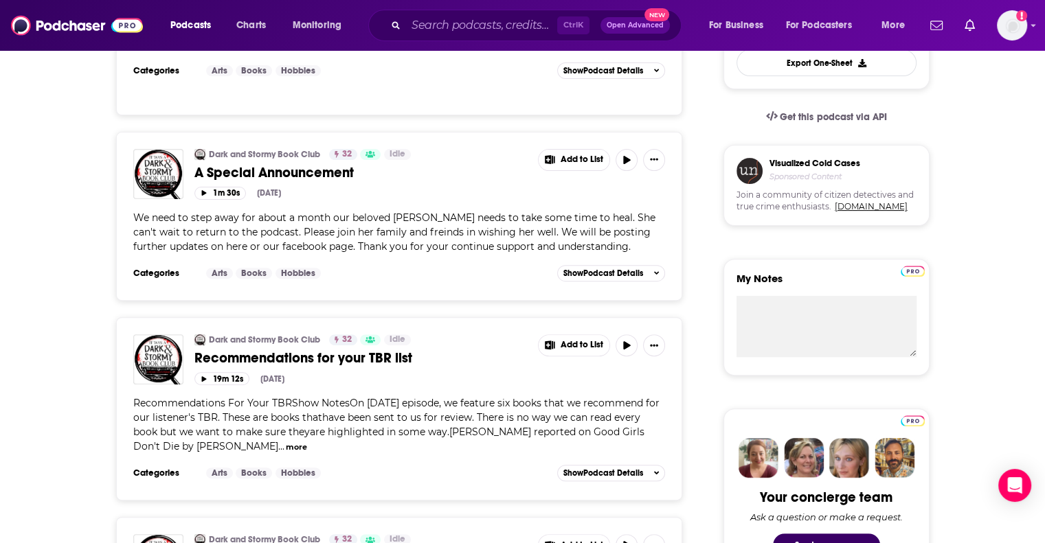
scroll to position [343, 0]
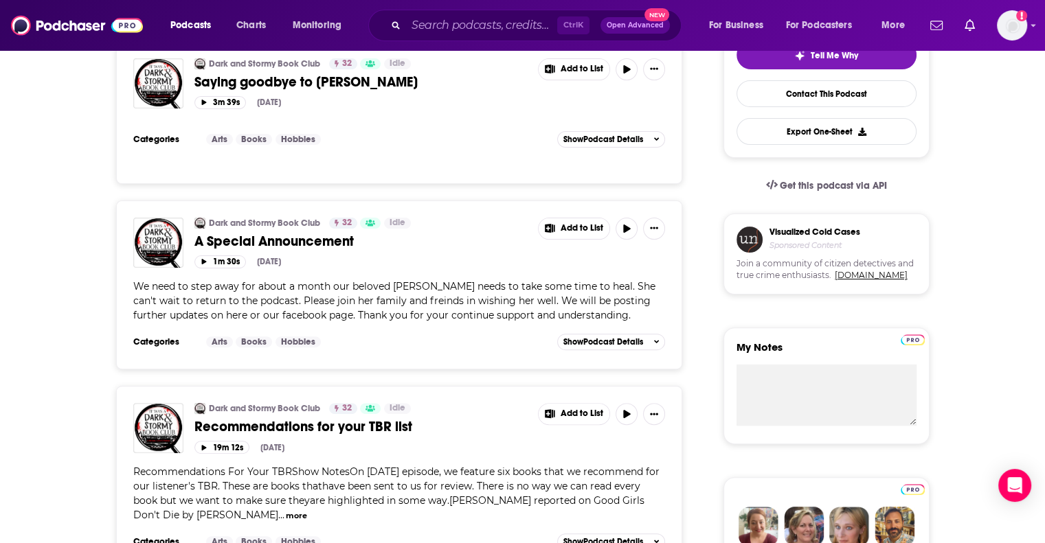
click at [275, 84] on span "Saying goodbye to Ann Dark" at bounding box center [305, 82] width 223 height 17
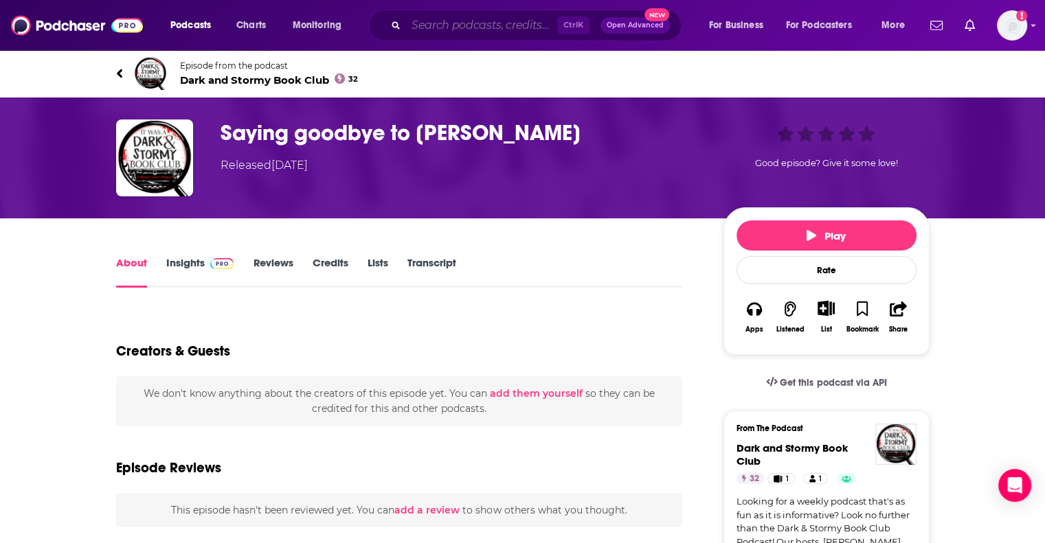
click at [500, 21] on input "Search podcasts, credits, & more..." at bounding box center [481, 25] width 151 height 22
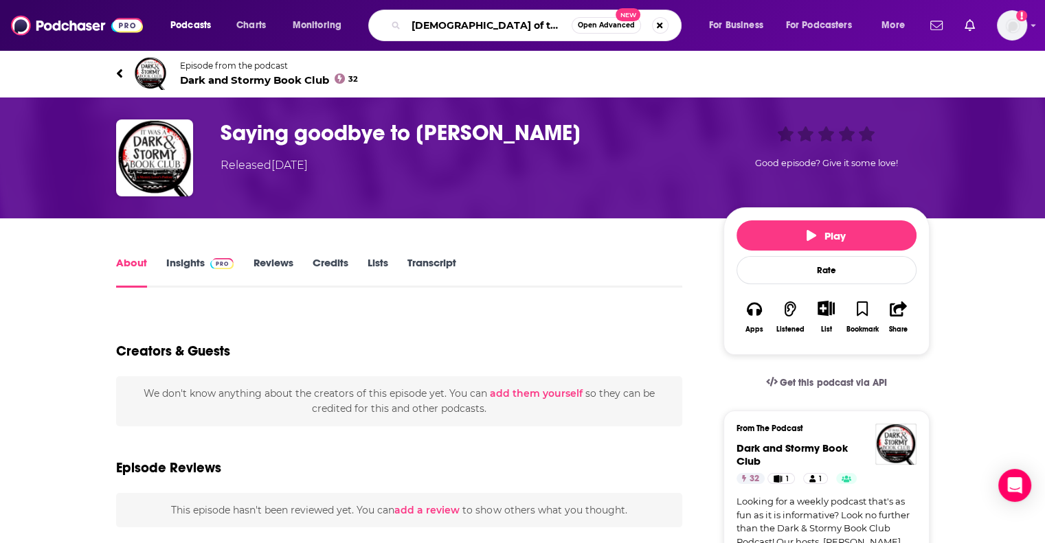
type input "ladies of the fright"
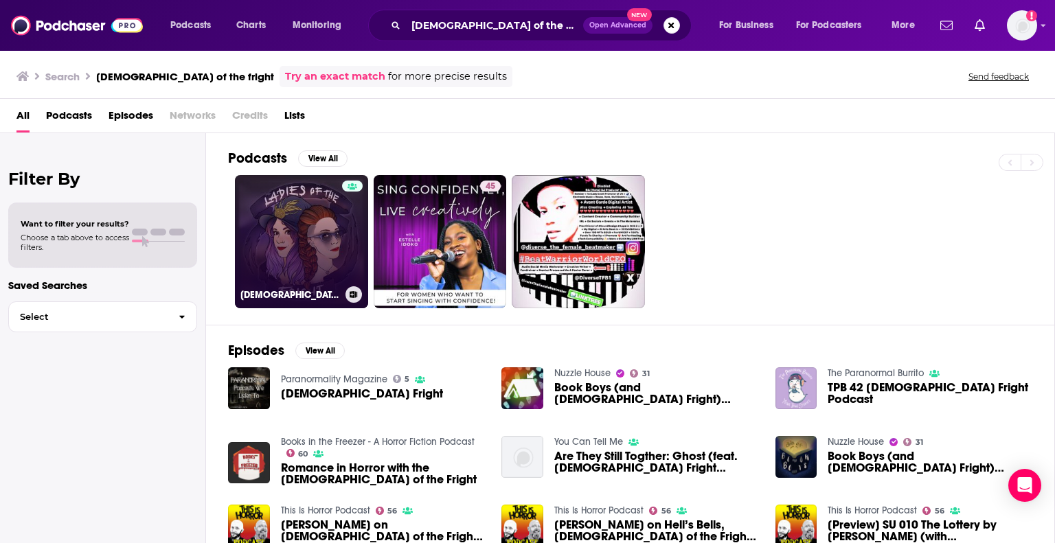
click at [276, 255] on link "Ladies of the Fright" at bounding box center [301, 241] width 133 height 133
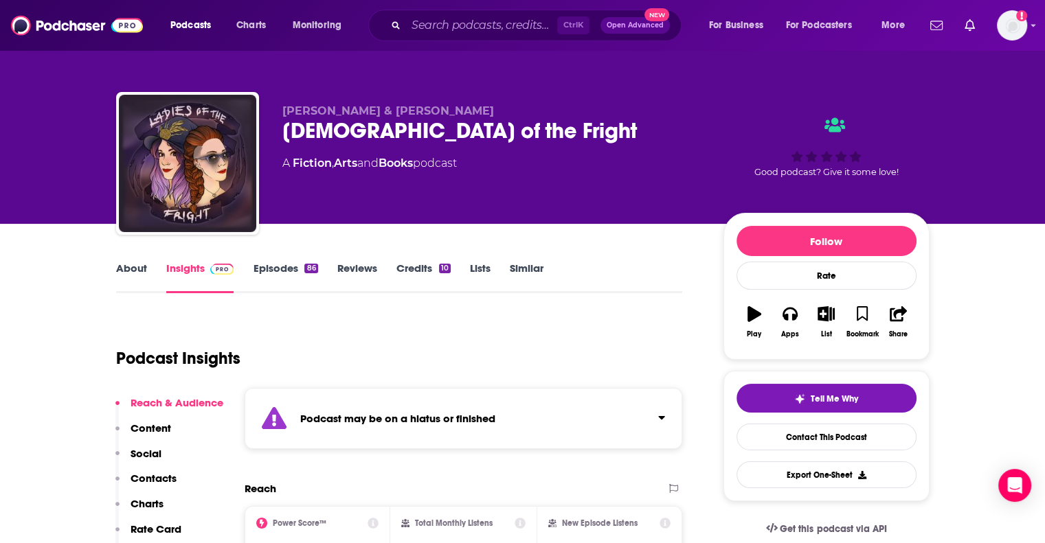
click at [295, 280] on link "Episodes 86" at bounding box center [285, 278] width 65 height 32
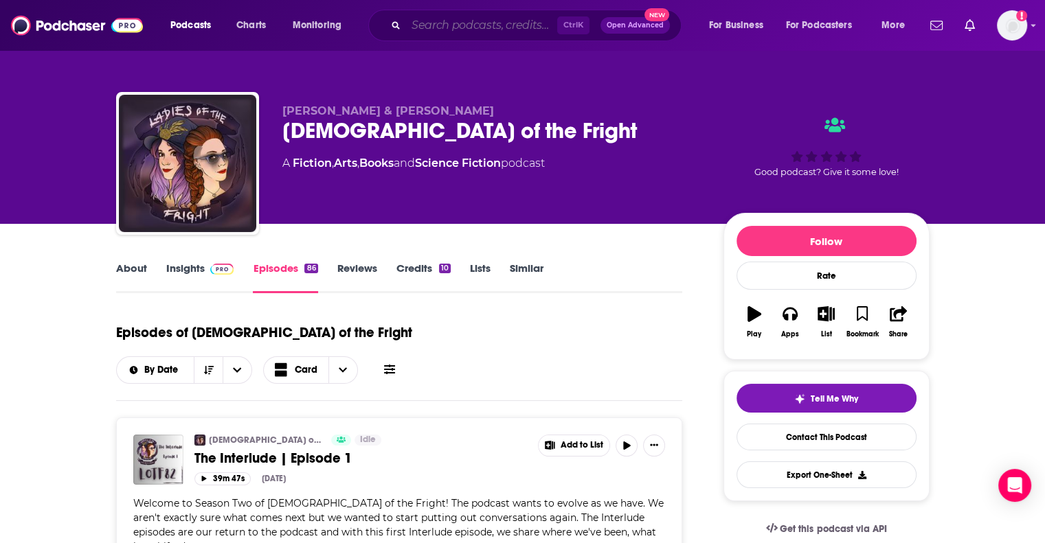
click at [482, 34] on input "Search podcasts, credits, & more..." at bounding box center [481, 25] width 151 height 22
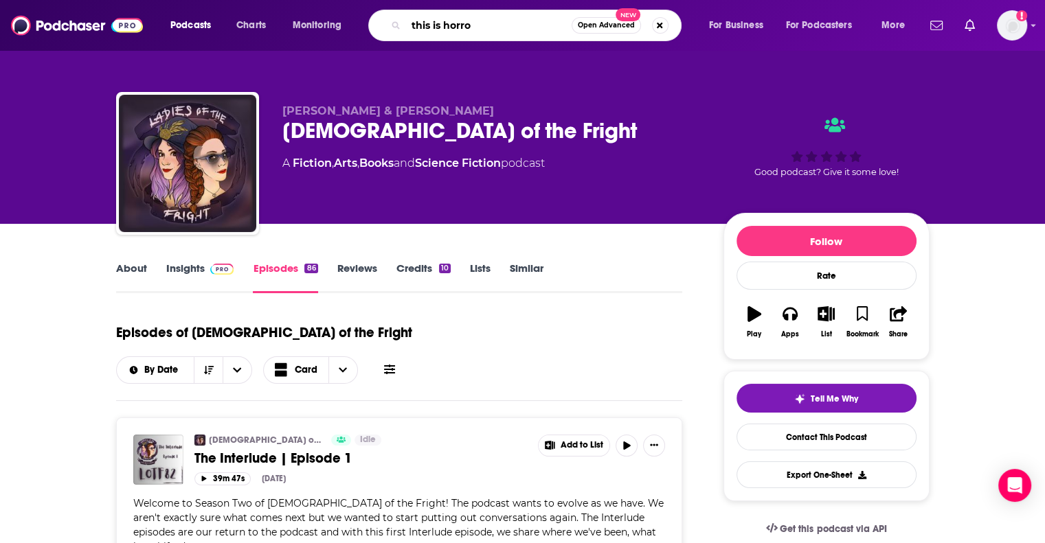
type input "this is horror"
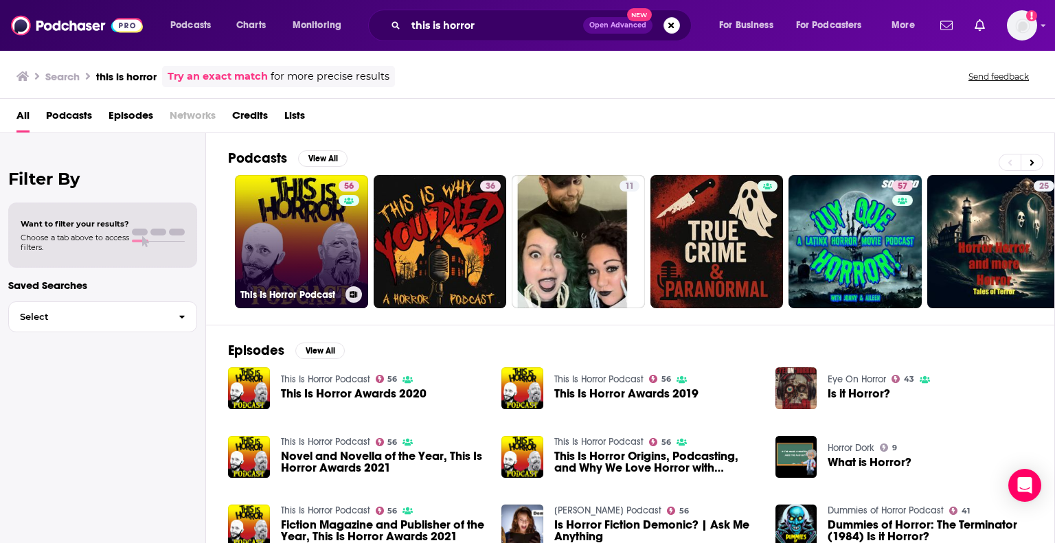
click at [321, 258] on link "56 This Is Horror Podcast" at bounding box center [301, 241] width 133 height 133
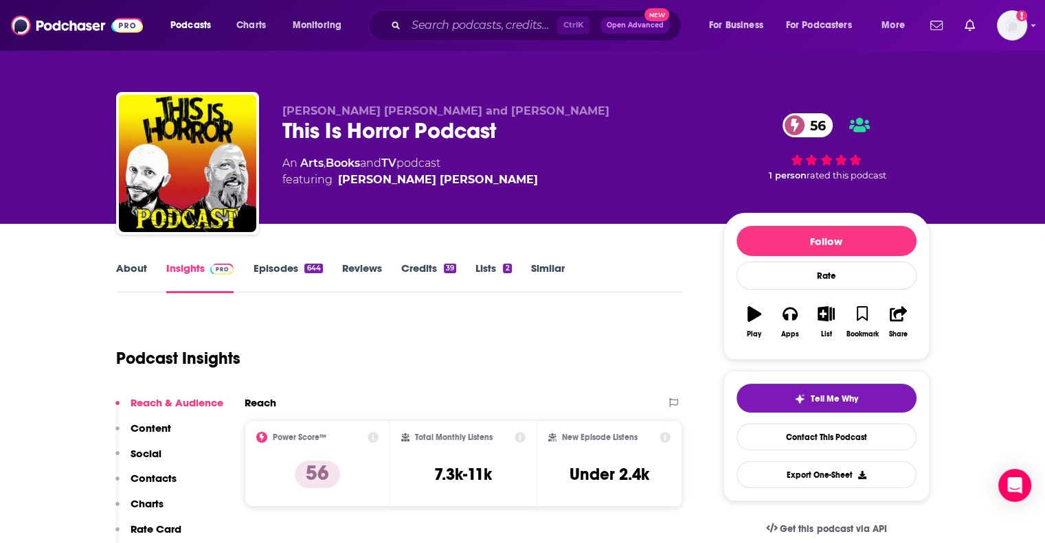
click at [293, 271] on link "Episodes 644" at bounding box center [287, 278] width 69 height 32
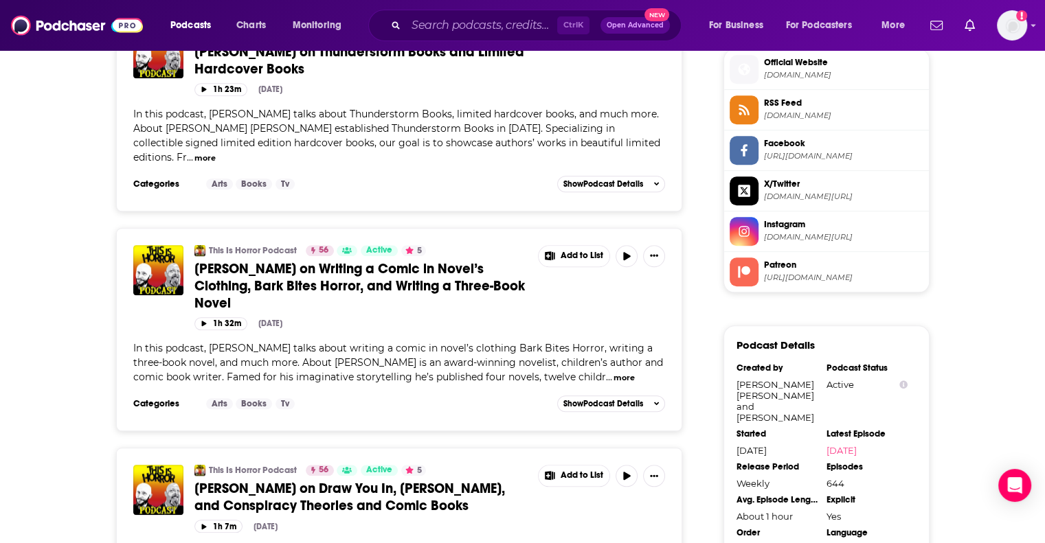
scroll to position [1099, 0]
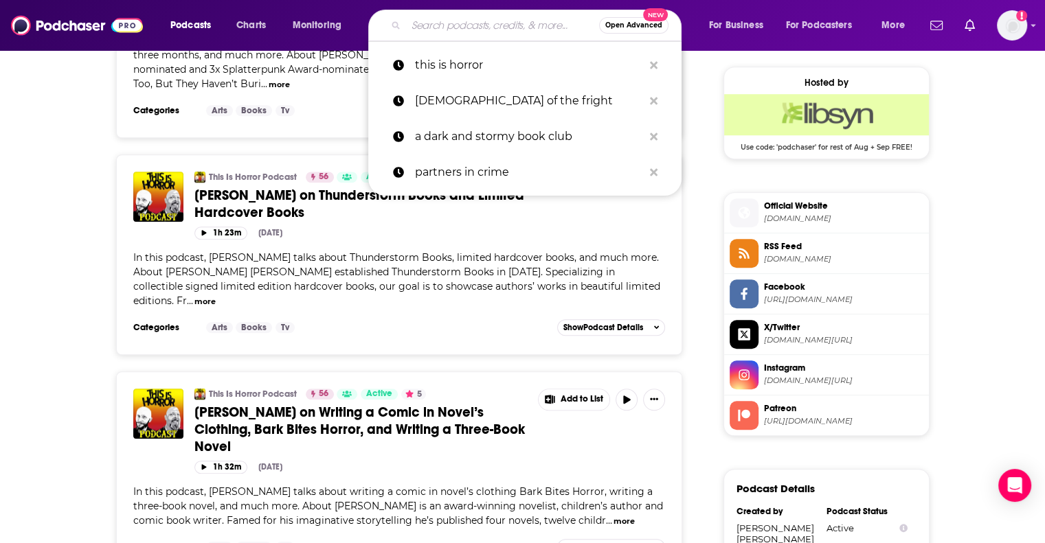
click at [476, 27] on input "Search podcasts, credits, & more..." at bounding box center [502, 25] width 193 height 22
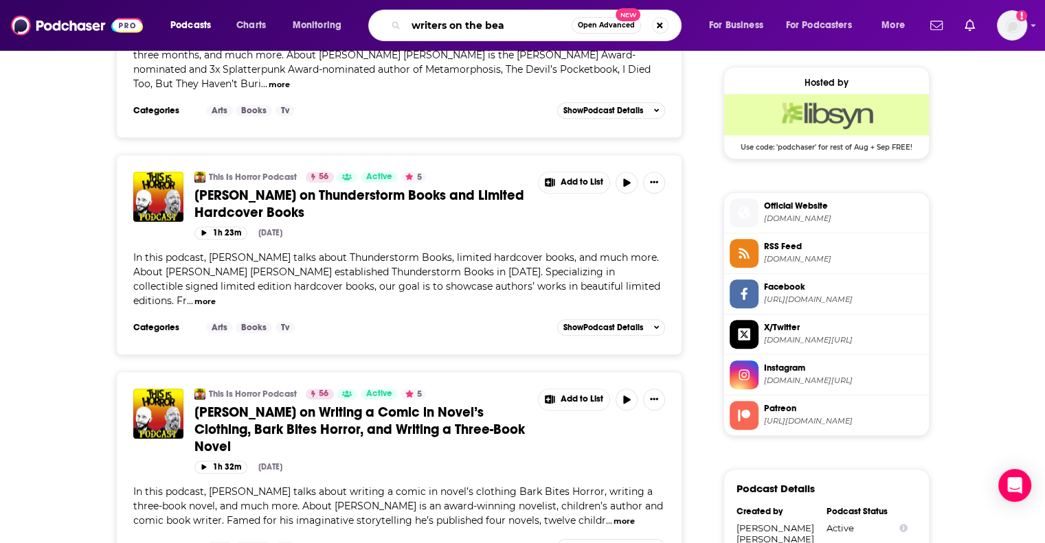
type input "writers on the beat"
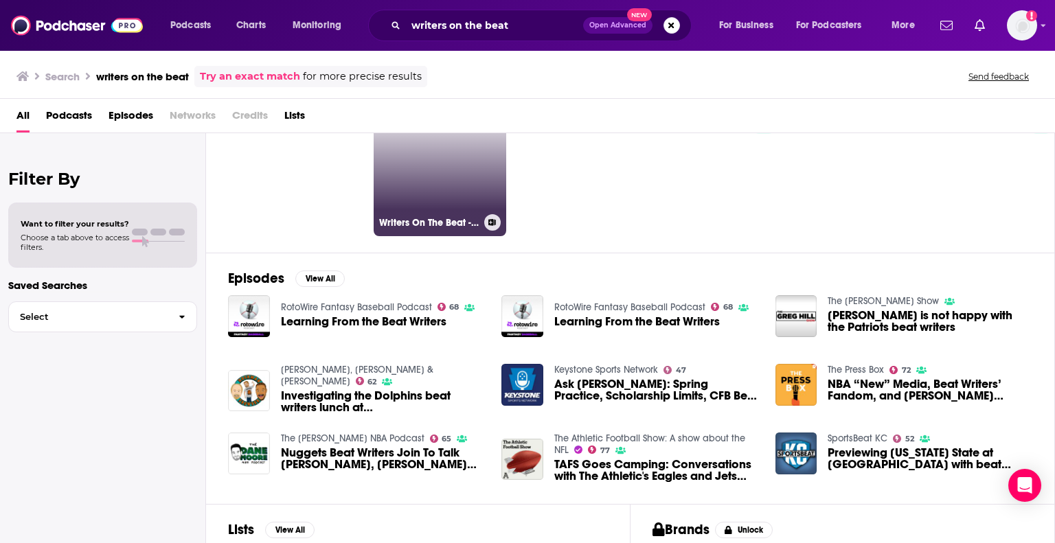
scroll to position [137, 0]
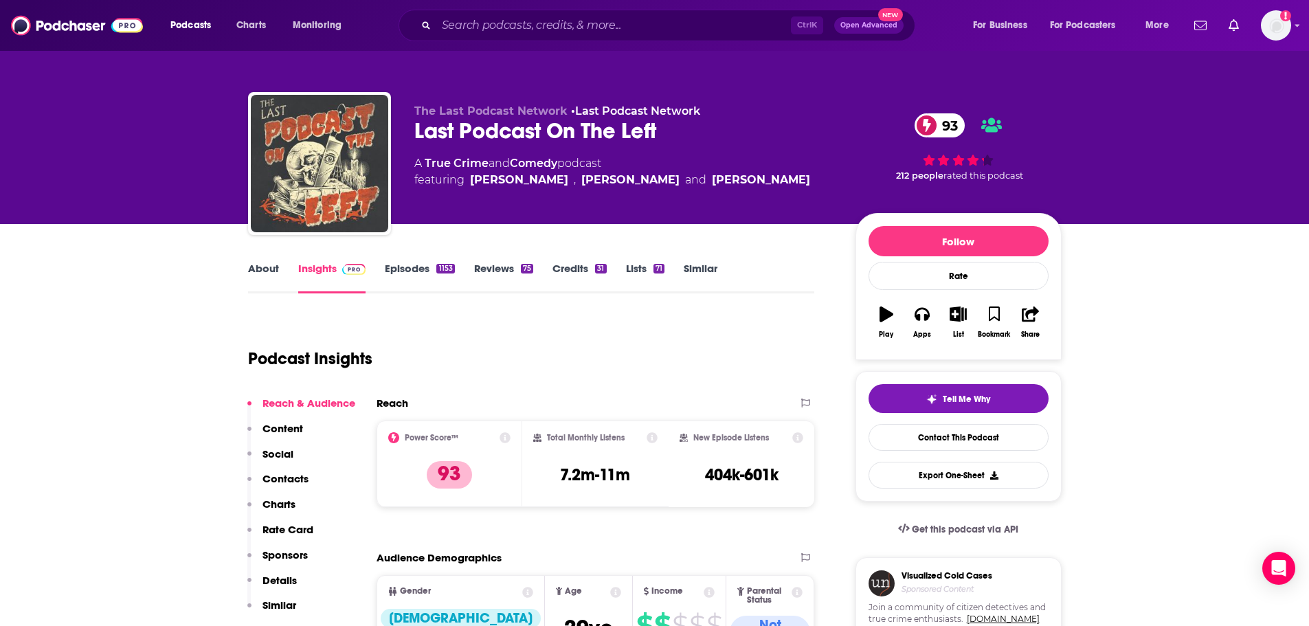
click at [403, 273] on link "Episodes 1153" at bounding box center [419, 278] width 69 height 32
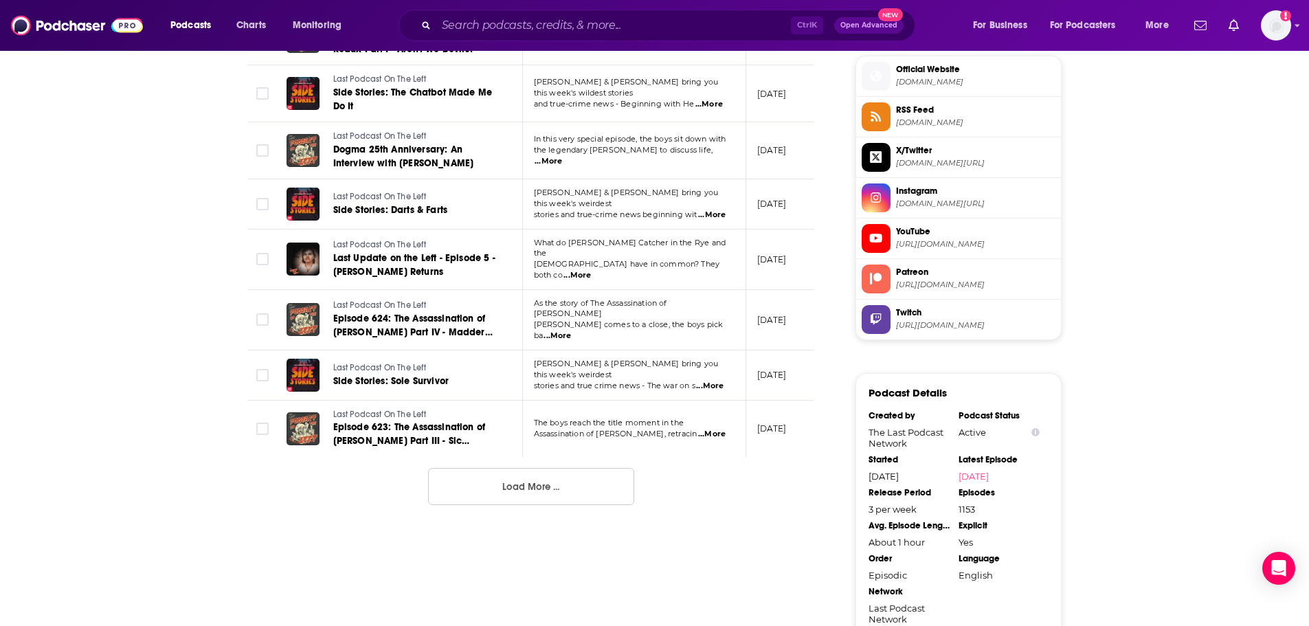
scroll to position [1374, 0]
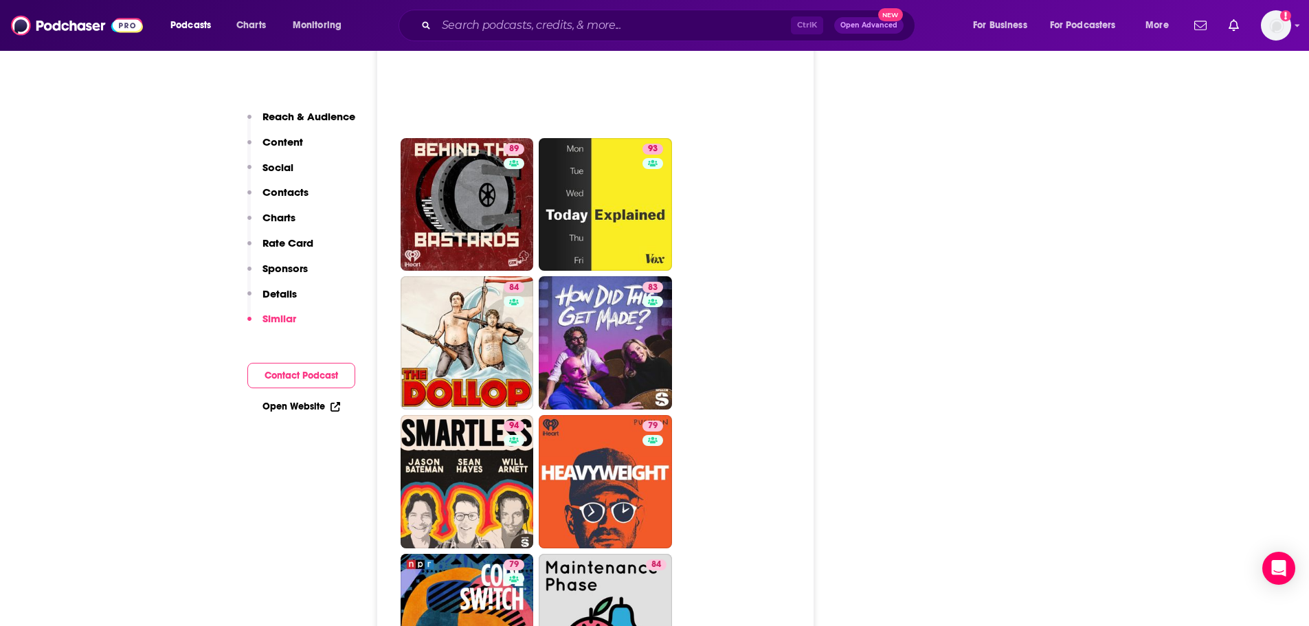
scroll to position [3915, 0]
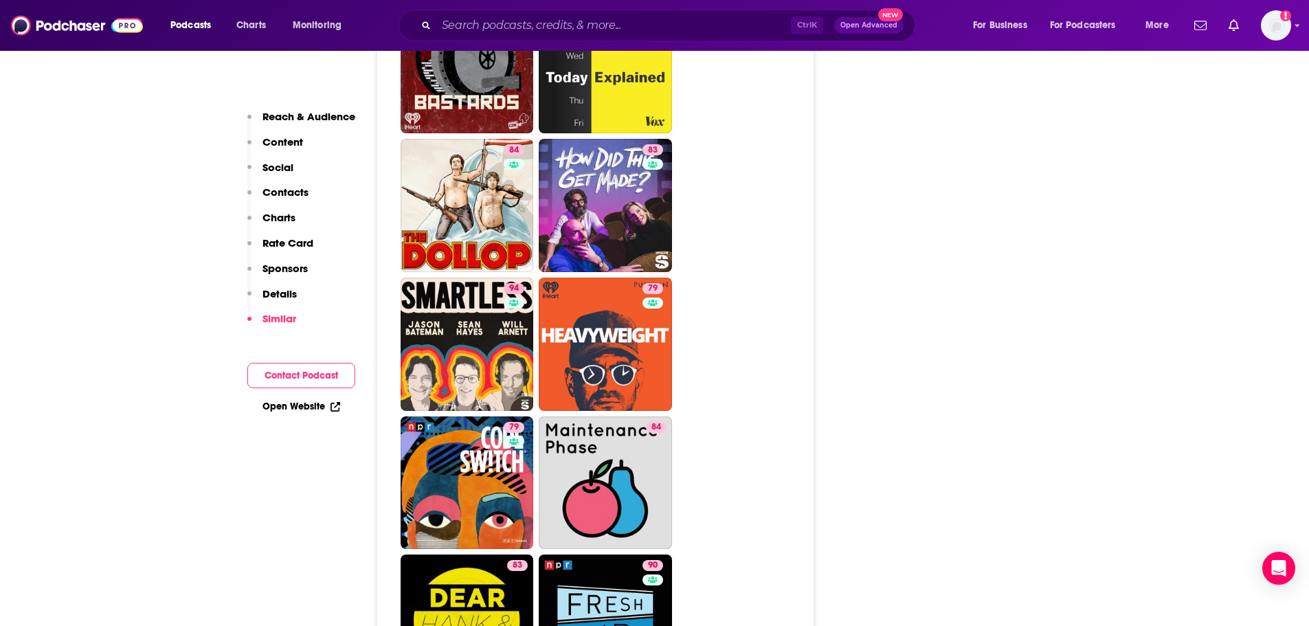
click at [281, 191] on p "Contacts" at bounding box center [285, 191] width 46 height 13
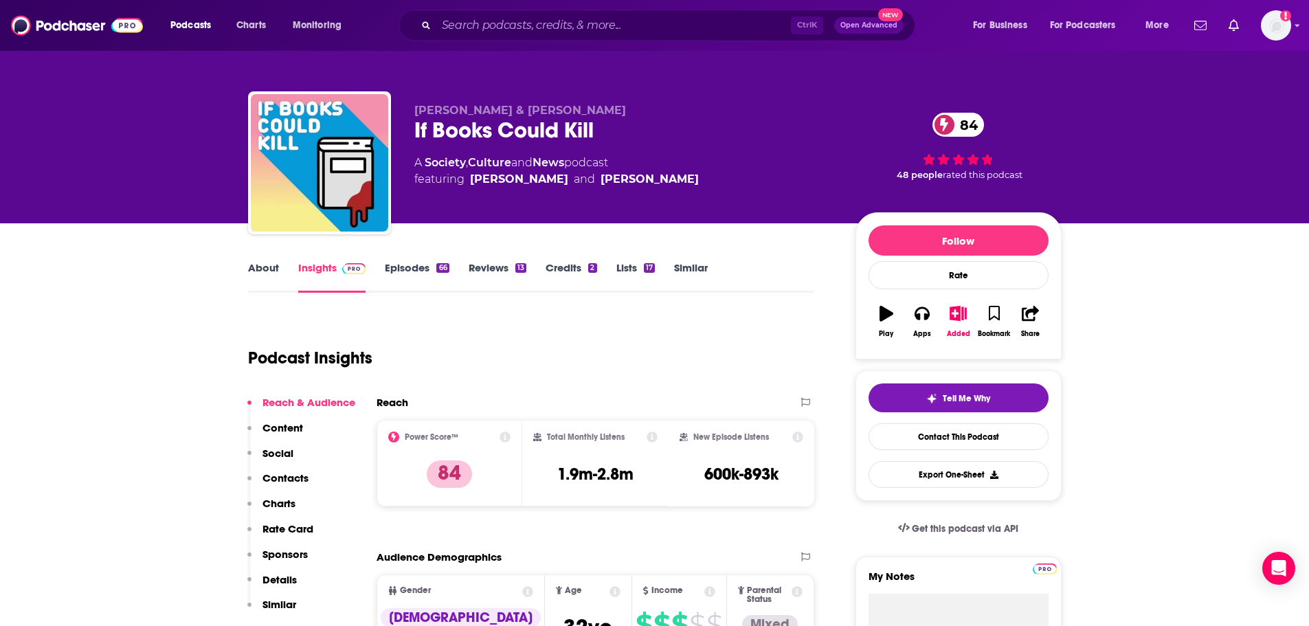
scroll to position [0, 0]
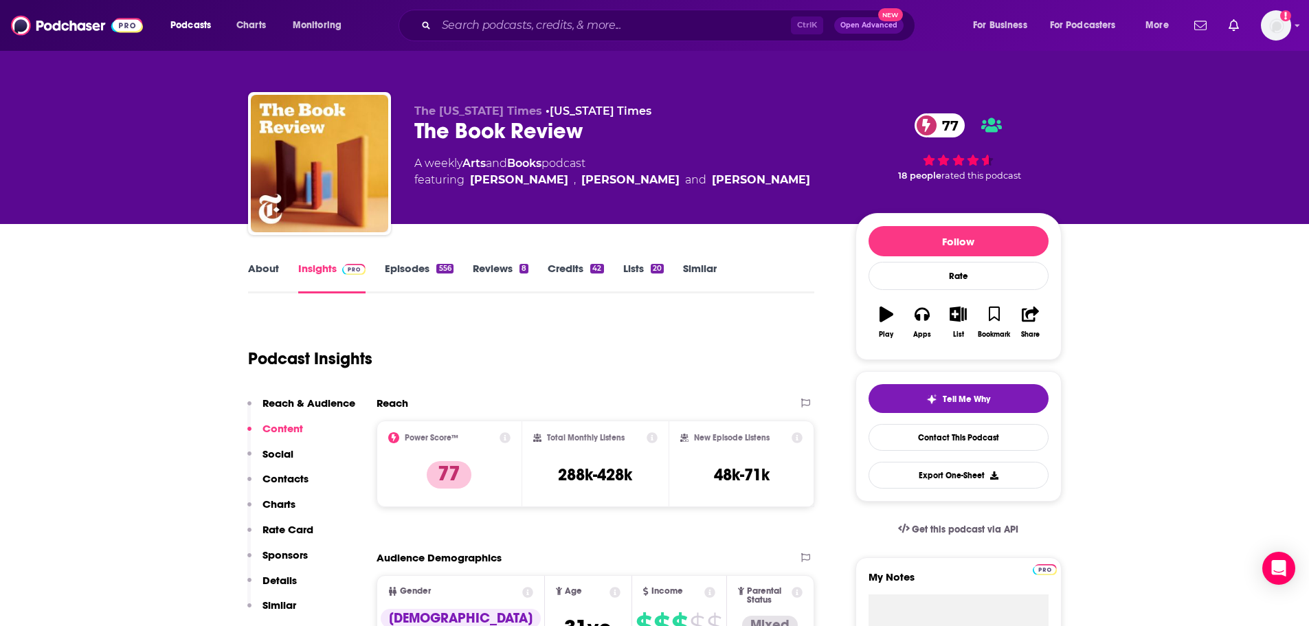
click at [515, 274] on link "Reviews 8" at bounding box center [501, 278] width 56 height 32
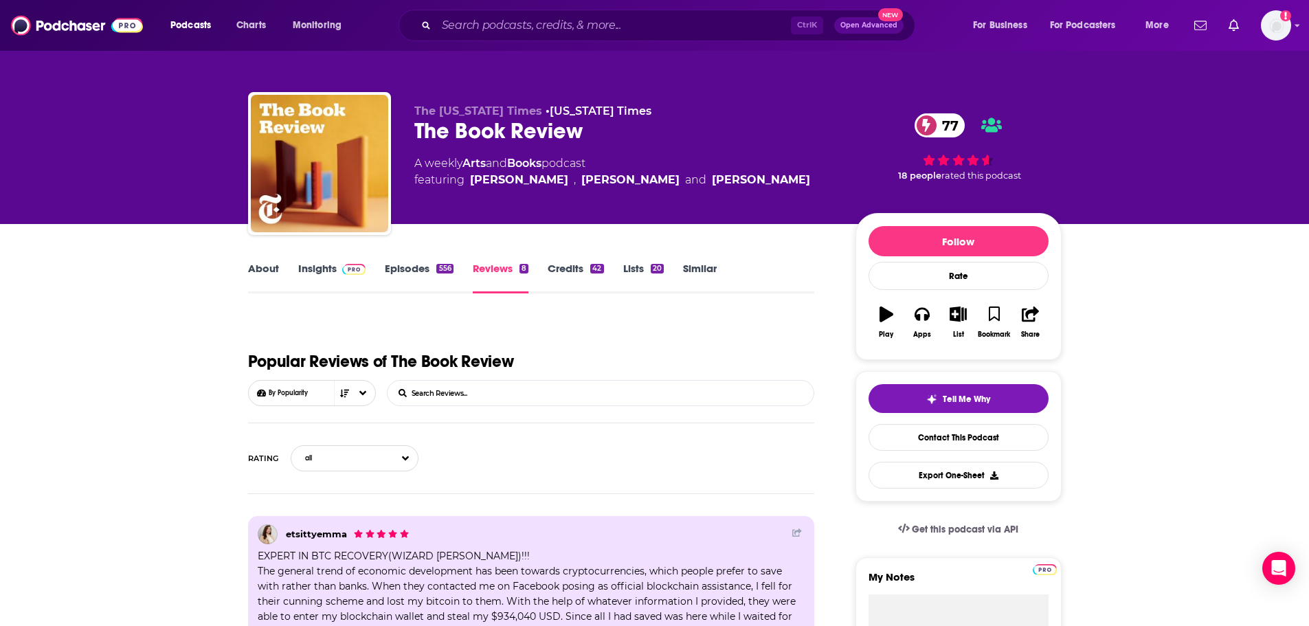
click at [421, 270] on link "Episodes 556" at bounding box center [419, 278] width 68 height 32
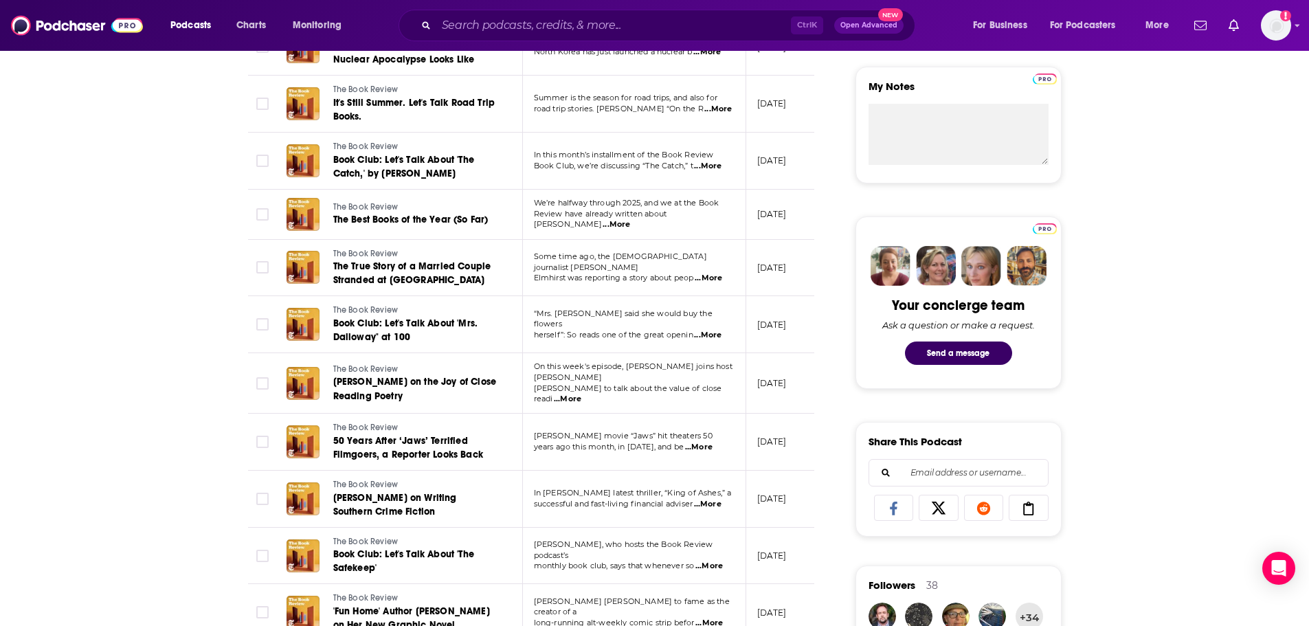
scroll to position [618, 0]
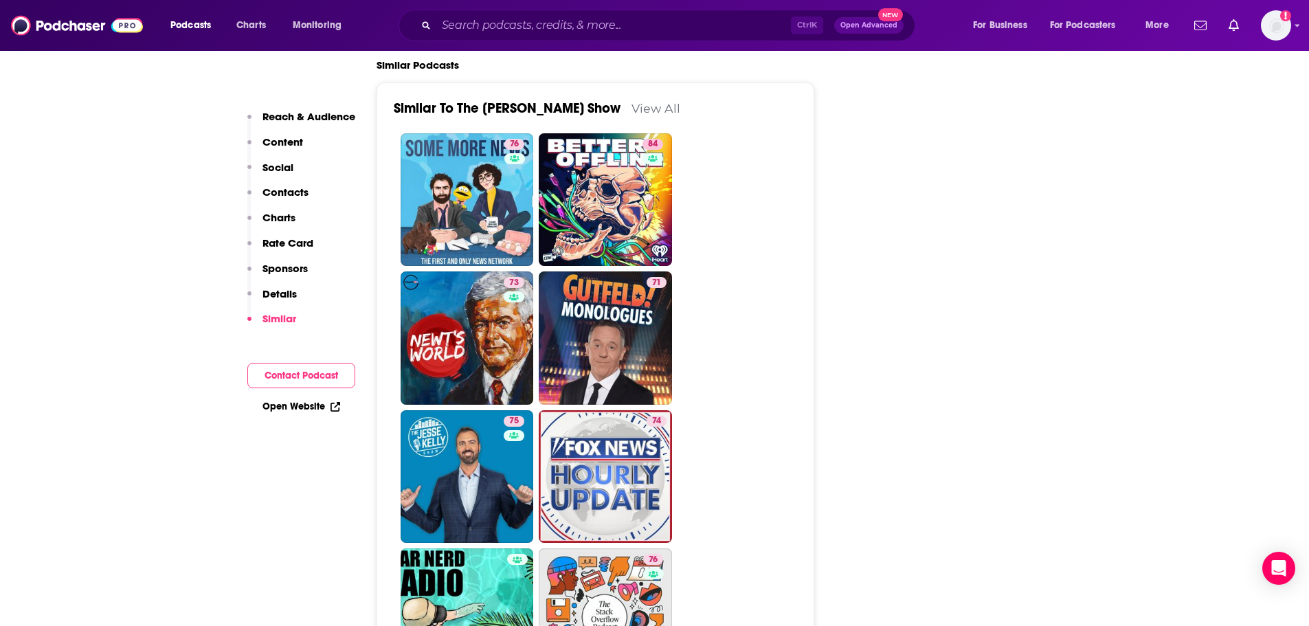
scroll to position [3200, 0]
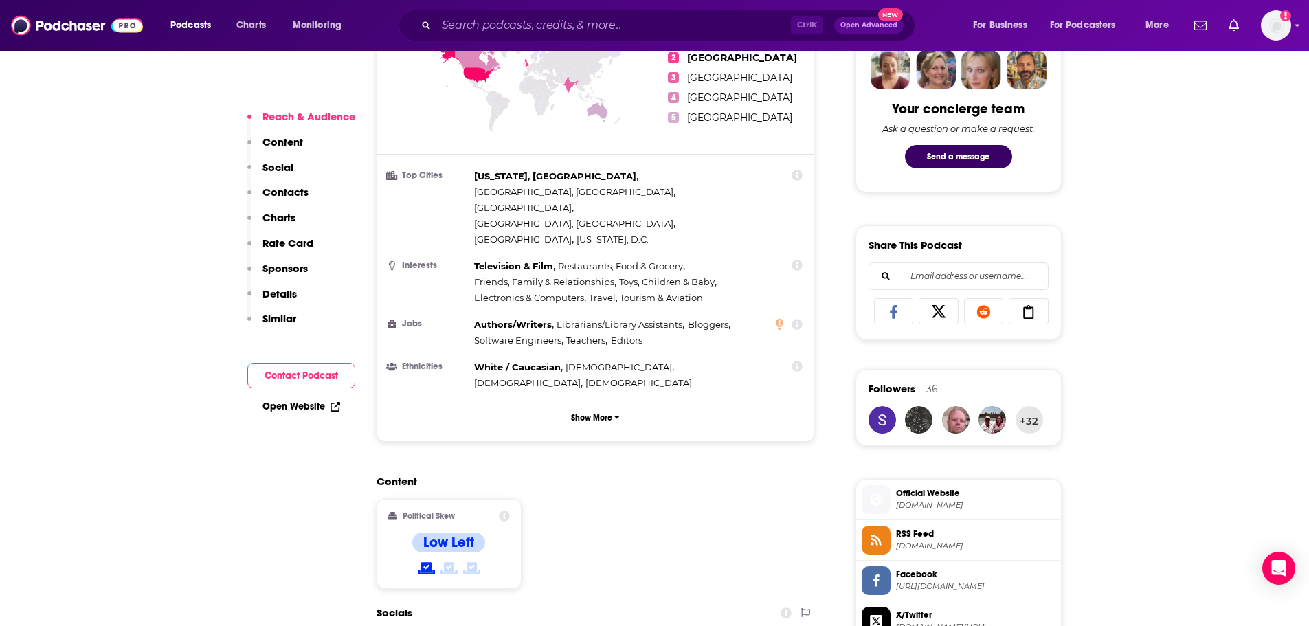
click at [282, 190] on p "Contacts" at bounding box center [285, 191] width 46 height 13
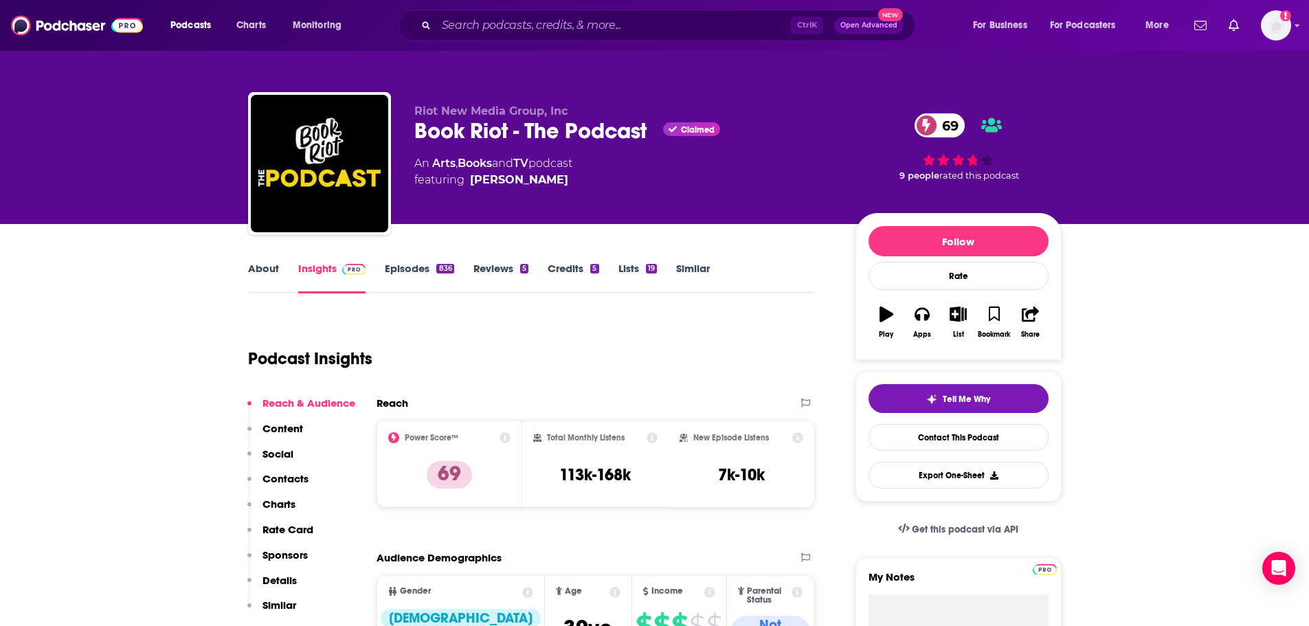
click at [421, 272] on link "Episodes 836" at bounding box center [419, 278] width 69 height 32
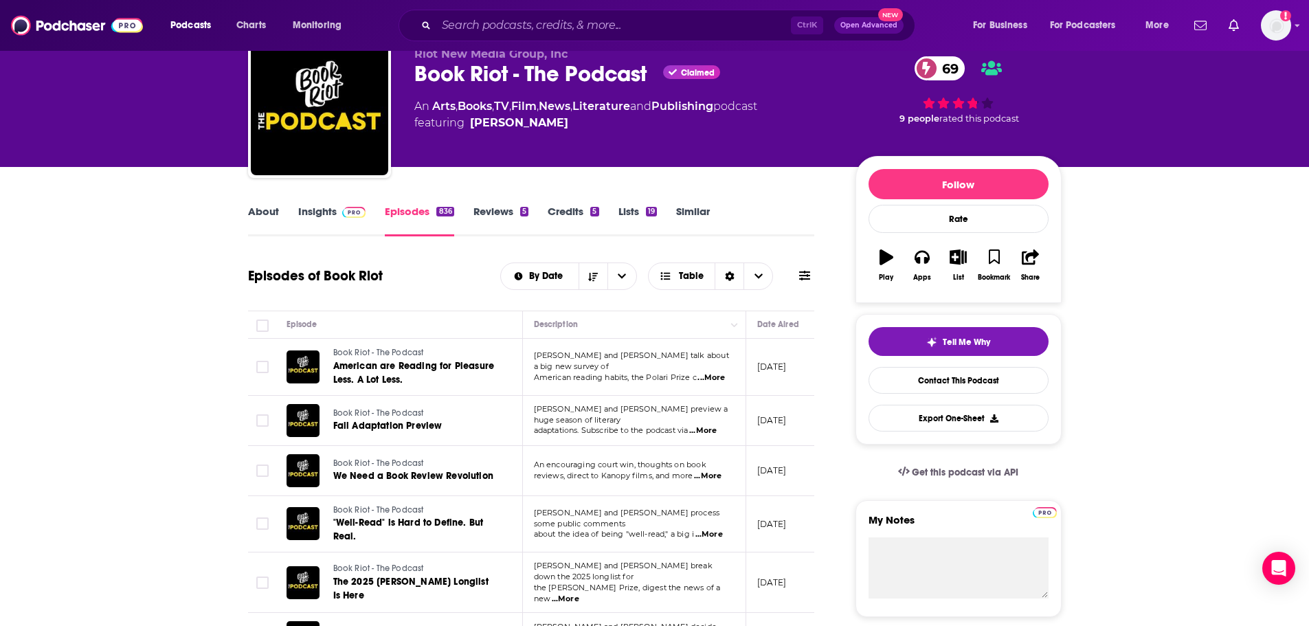
scroll to position [137, 0]
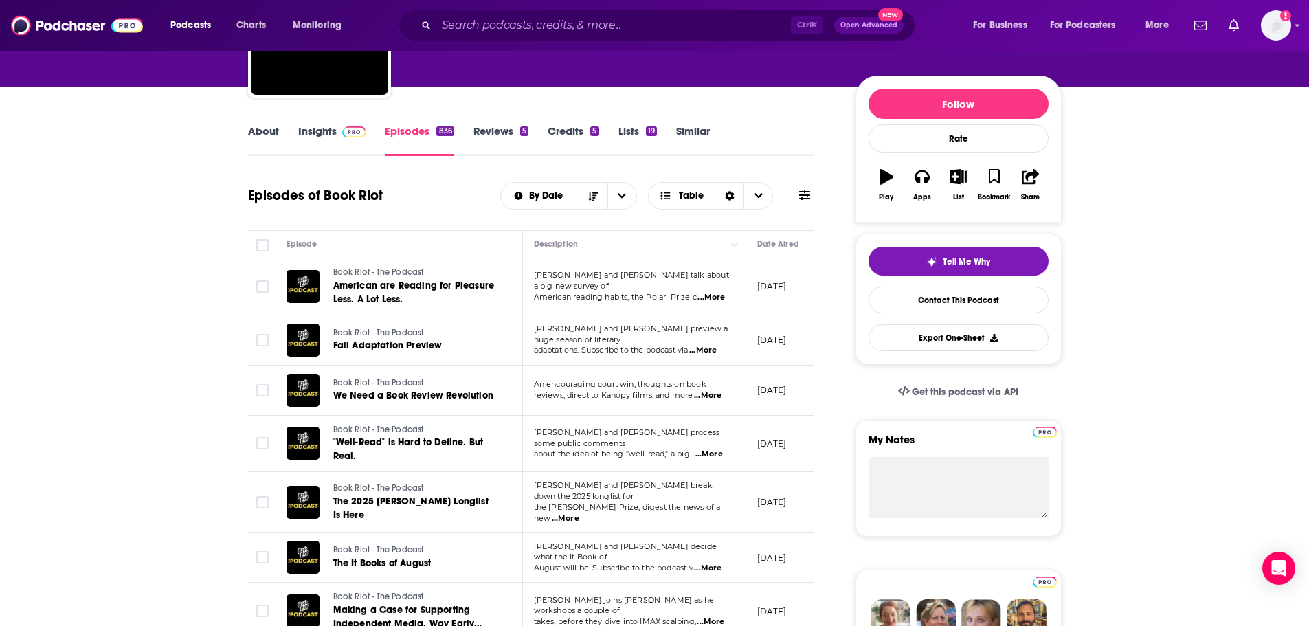
click at [714, 398] on span "...More" at bounding box center [707, 395] width 27 height 11
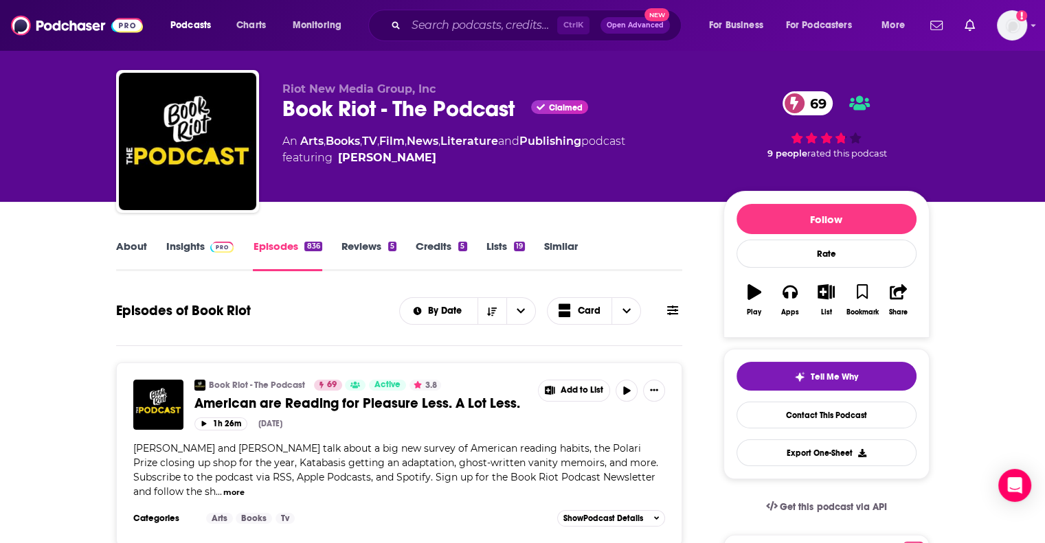
scroll to position [0, 0]
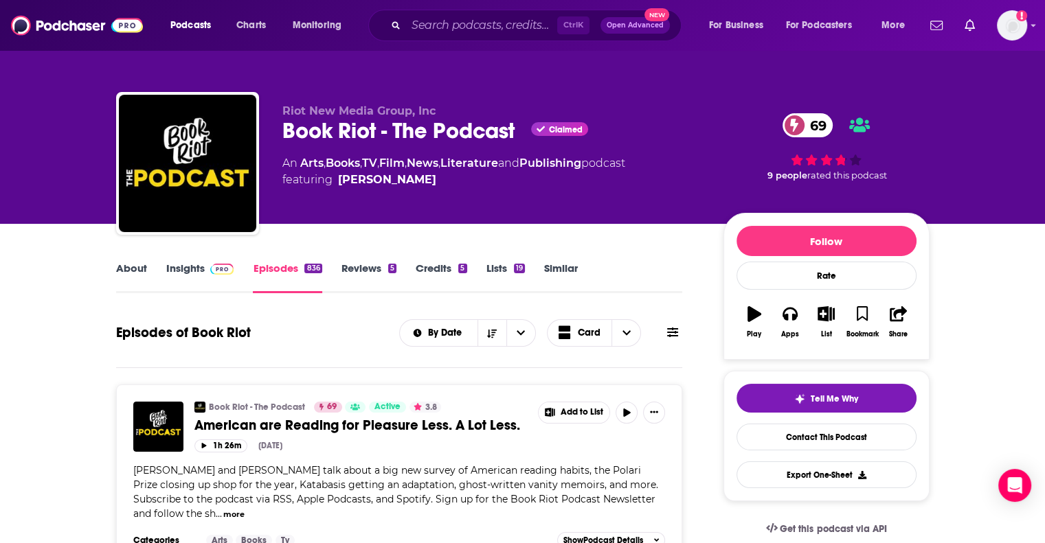
click at [142, 271] on link "About" at bounding box center [131, 278] width 31 height 32
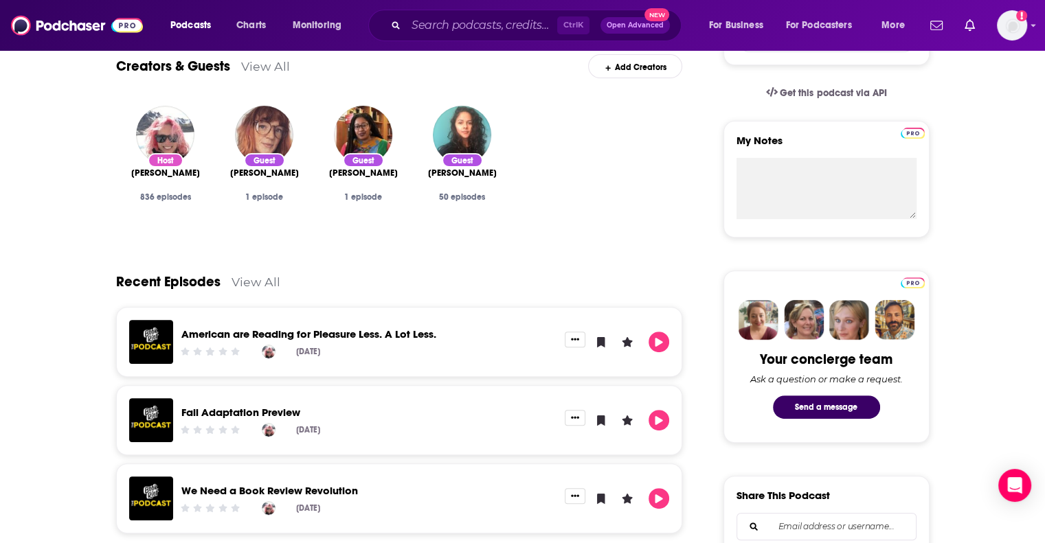
scroll to position [110, 0]
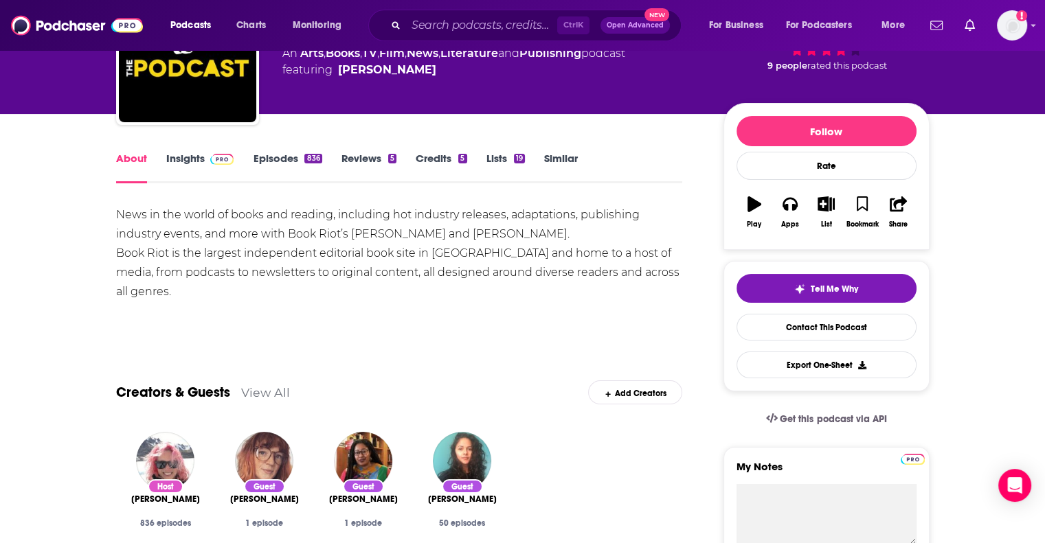
click at [224, 166] on link "Insights" at bounding box center [200, 168] width 68 height 32
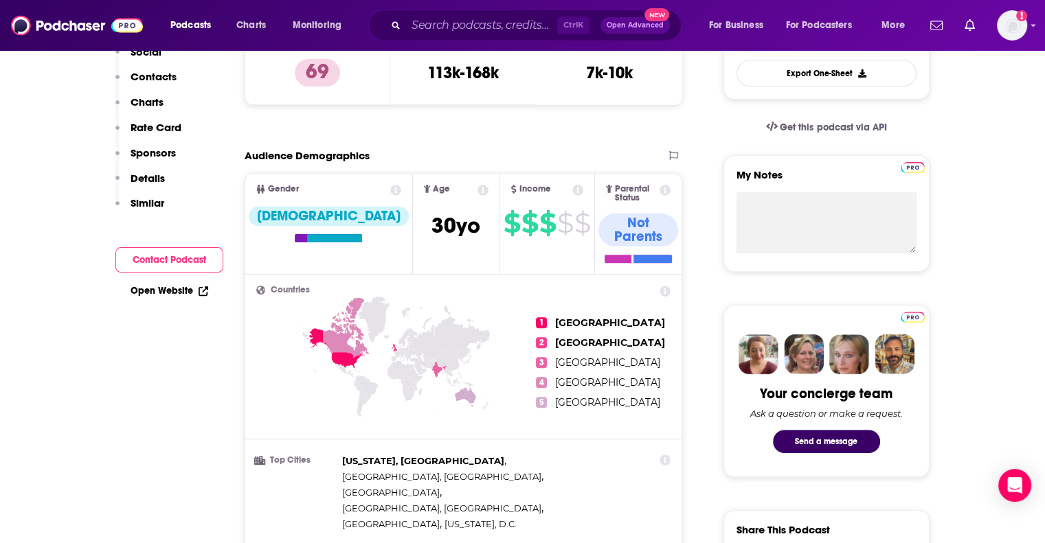
scroll to position [412, 0]
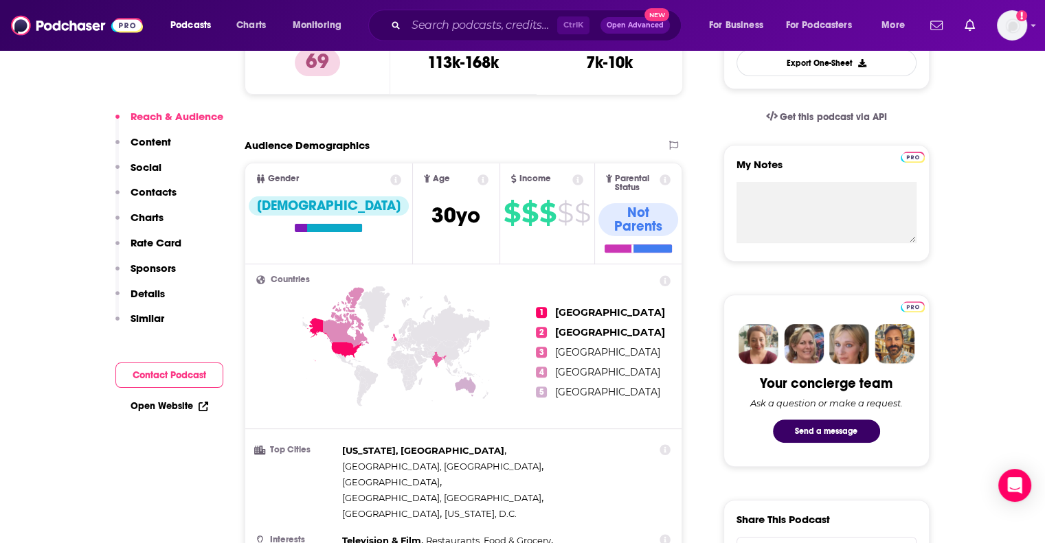
click at [157, 190] on p "Contacts" at bounding box center [154, 191] width 46 height 13
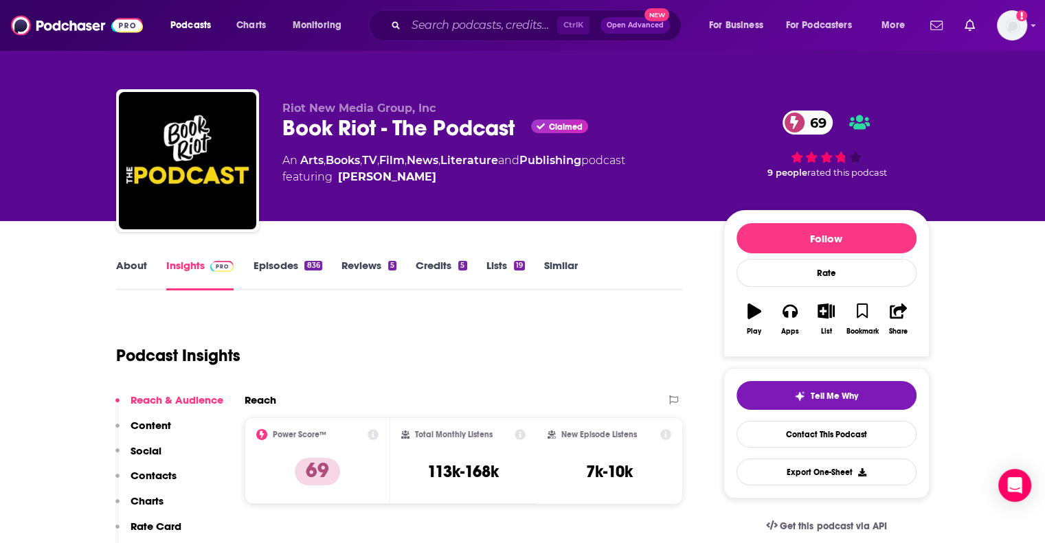
scroll to position [0, 0]
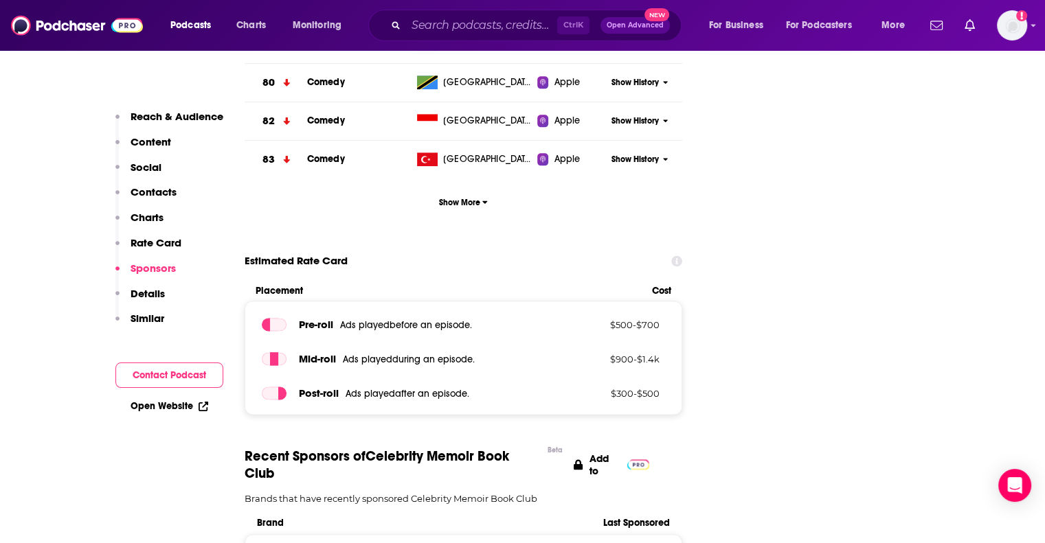
scroll to position [1717, 0]
